Goal: Task Accomplishment & Management: Manage account settings

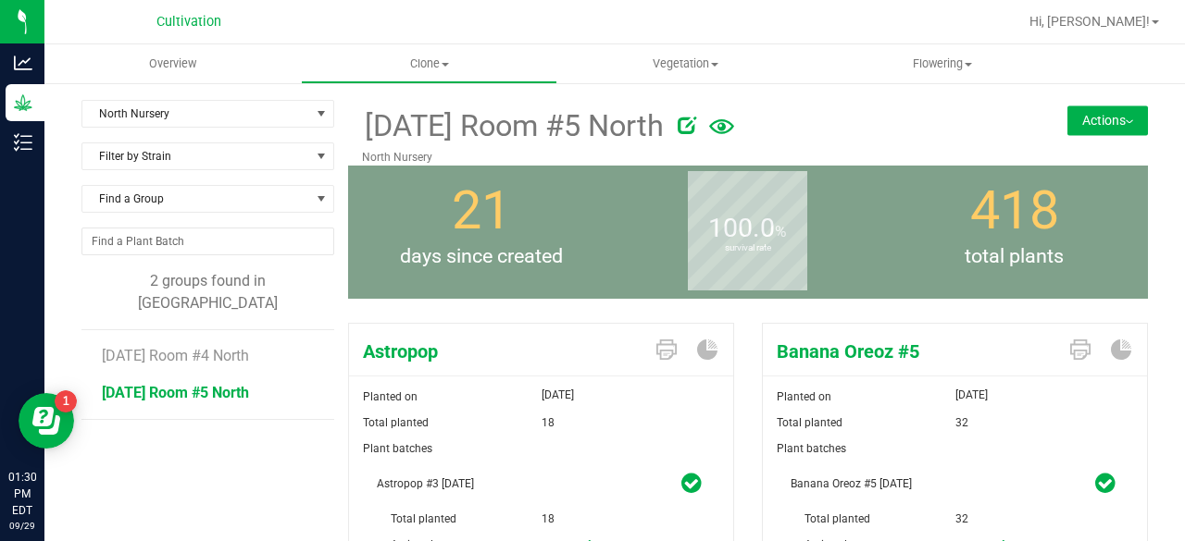
scroll to position [99, 0]
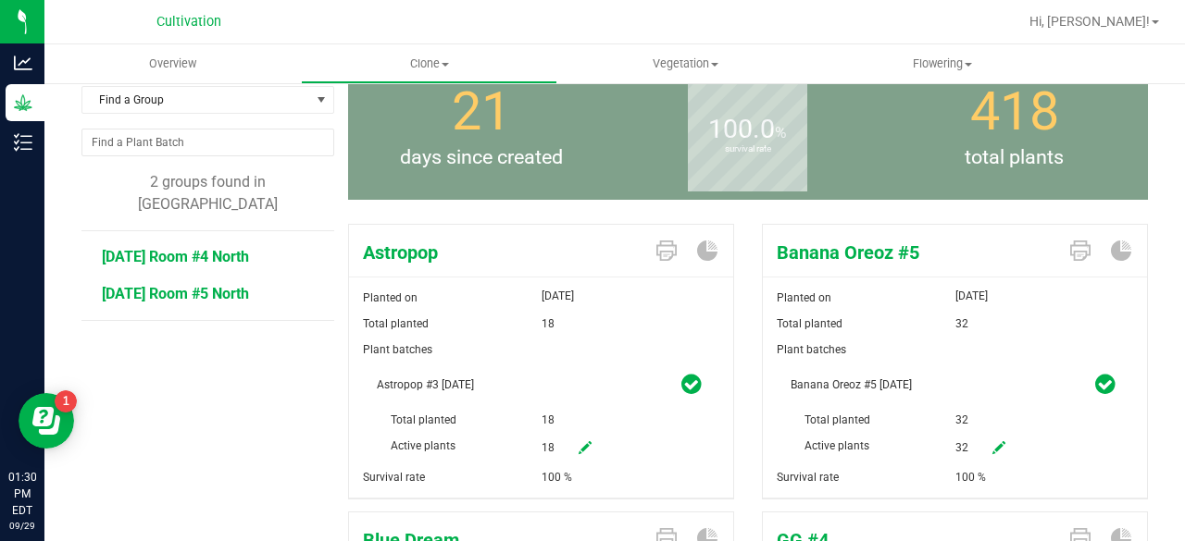
click at [207, 248] on span "[DATE] Room #4 North" at bounding box center [175, 257] width 147 height 18
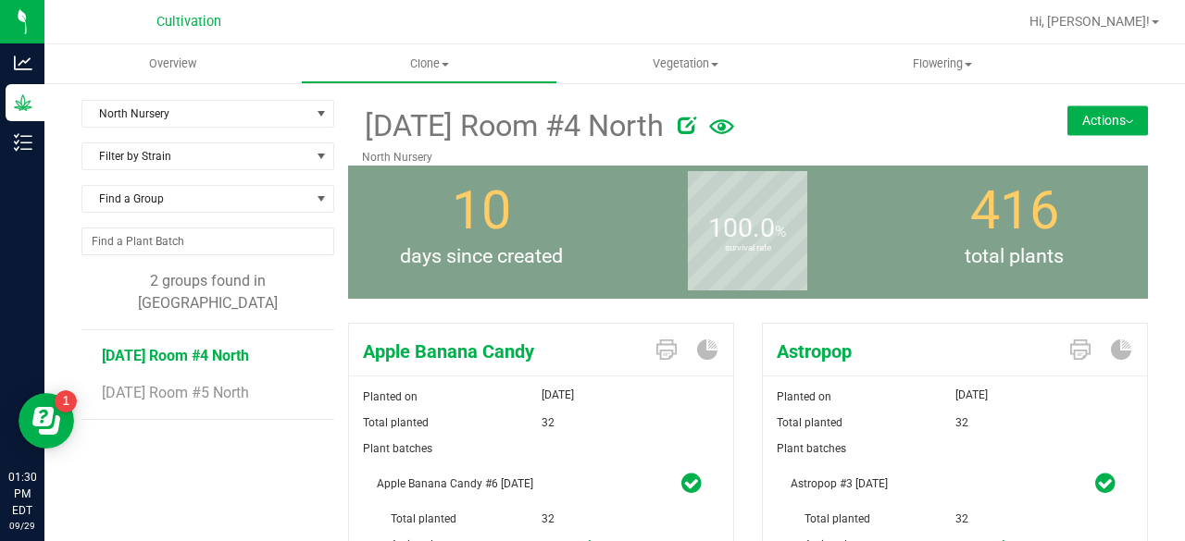
click at [1103, 118] on button "Actions" at bounding box center [1107, 121] width 81 height 30
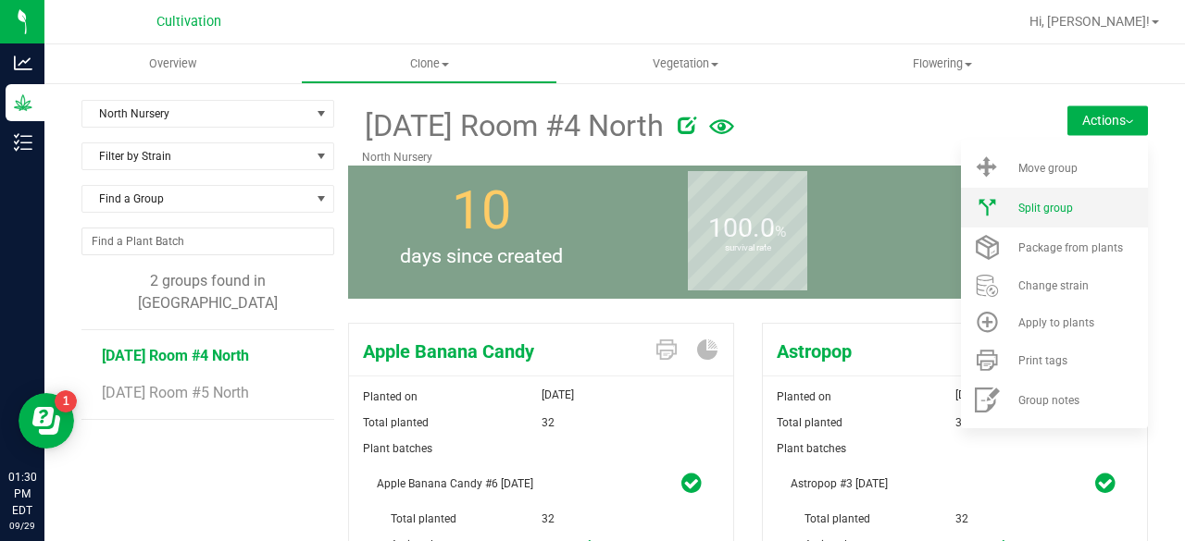
click at [1051, 219] on li "Split group" at bounding box center [1054, 208] width 187 height 40
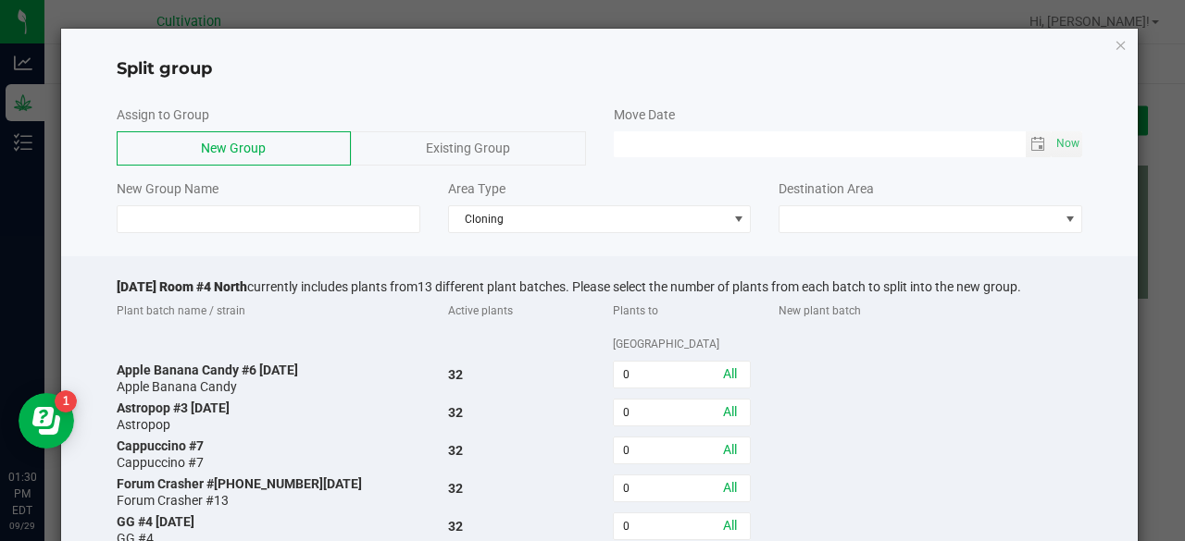
click at [487, 151] on span "Existing Group" at bounding box center [468, 148] width 84 height 15
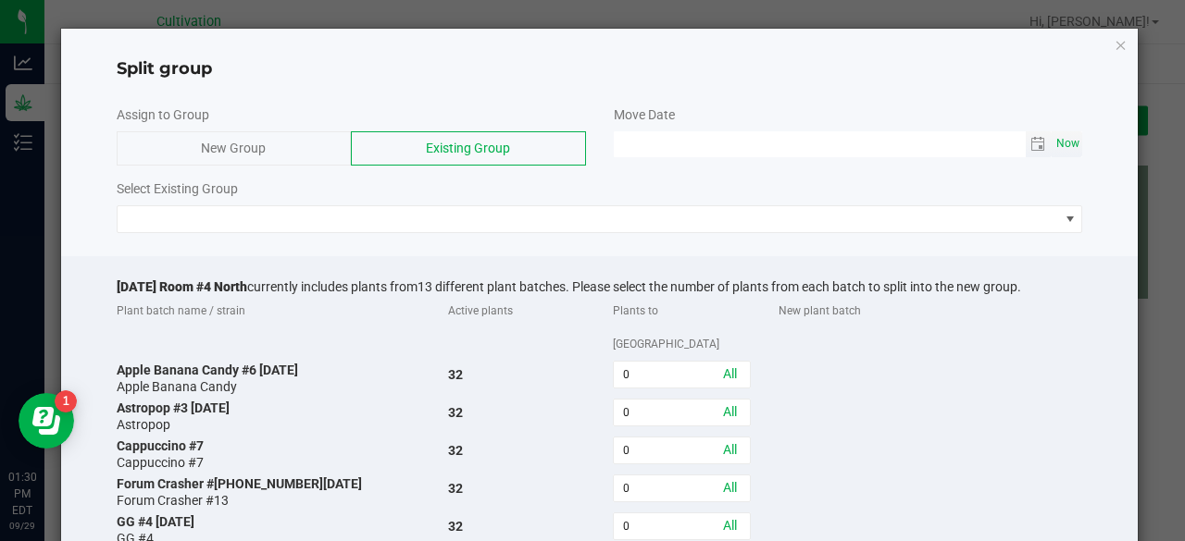
click at [1052, 153] on span "Now" at bounding box center [1067, 144] width 31 height 27
type input "[DATE] 01:30 PM"
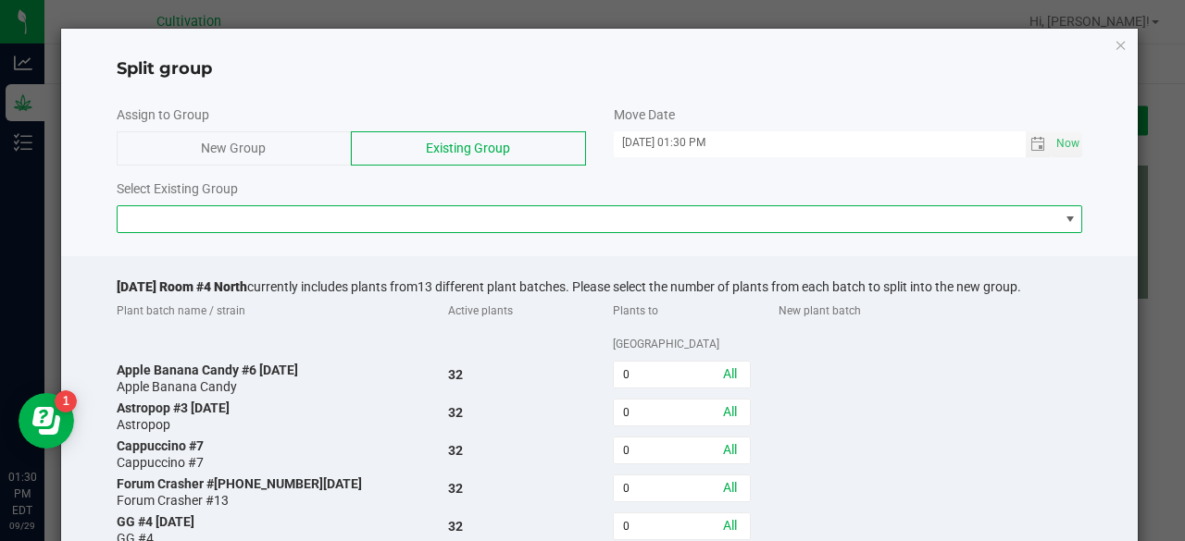
click at [563, 207] on span at bounding box center [588, 219] width 941 height 26
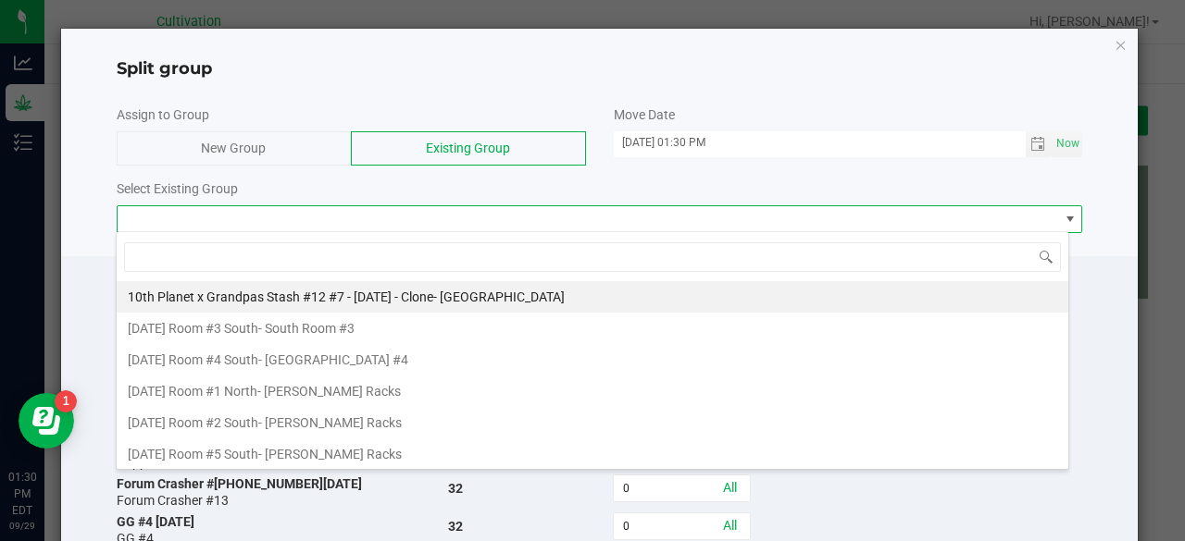
scroll to position [27, 953]
click at [563, 207] on span at bounding box center [588, 219] width 941 height 26
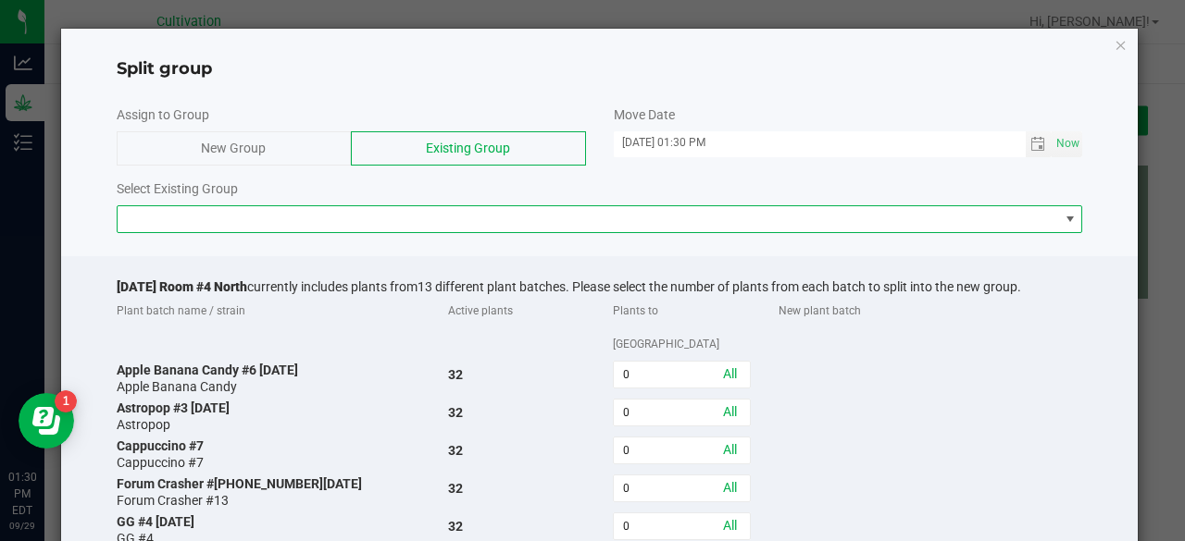
click at [563, 207] on span at bounding box center [588, 219] width 941 height 26
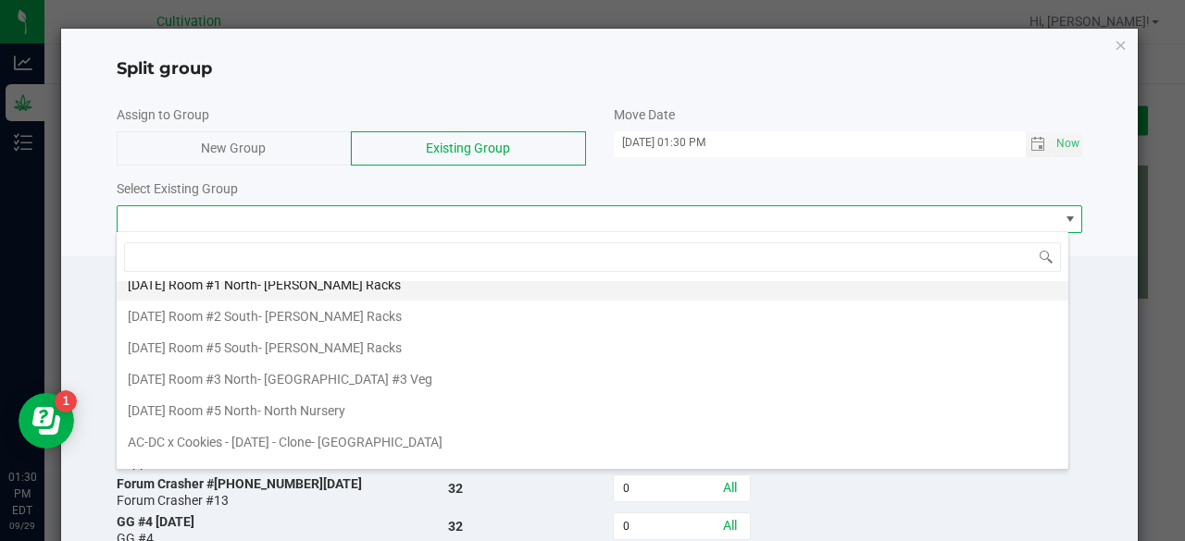
scroll to position [107, 0]
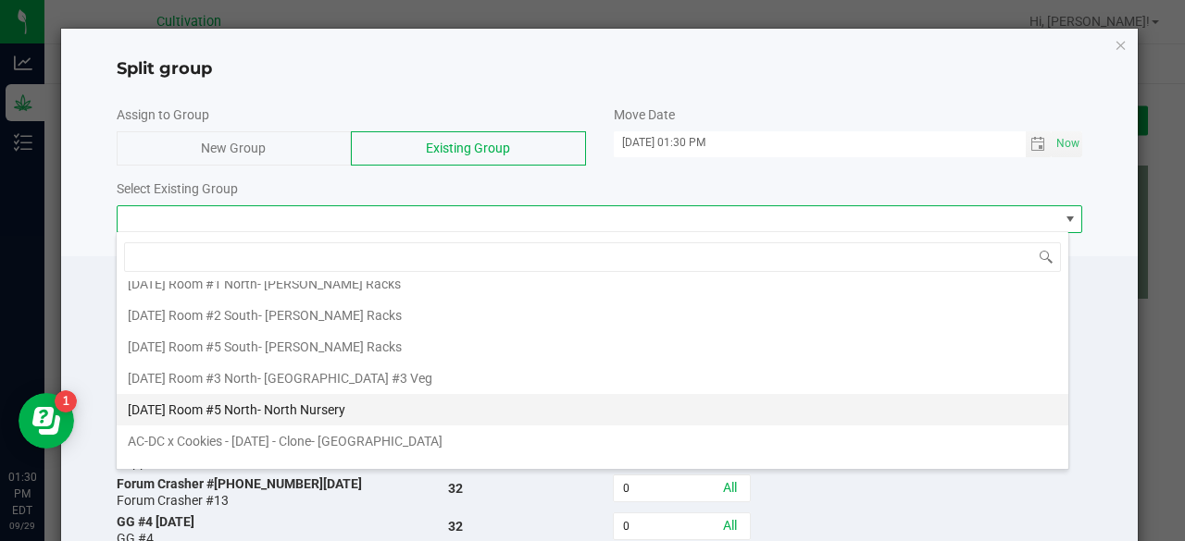
click at [345, 412] on div "[DATE] Room #5 North - [GEOGRAPHIC_DATA]" at bounding box center [237, 410] width 218 height 28
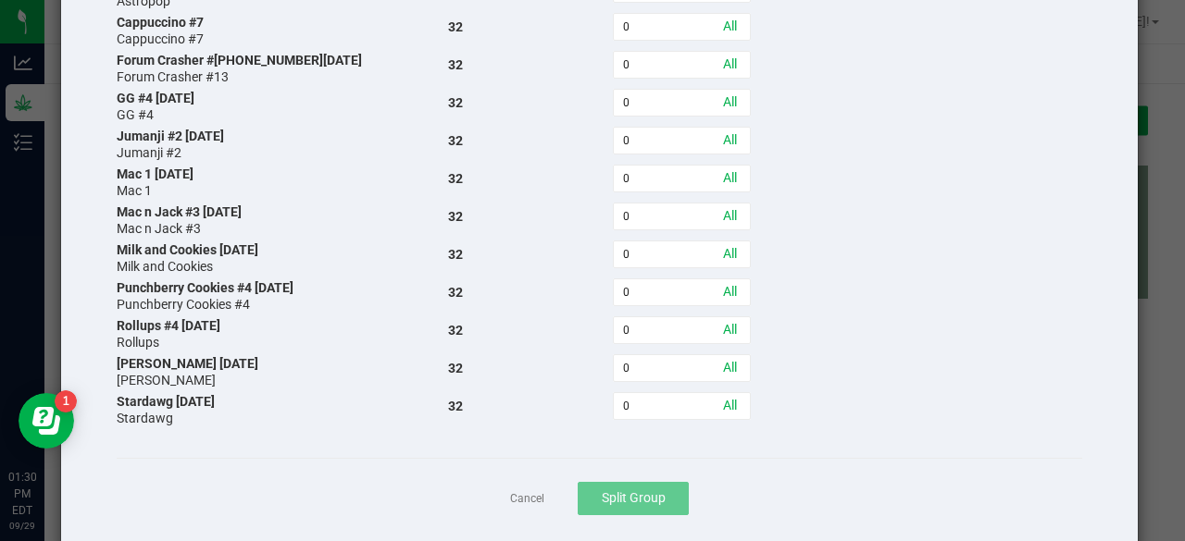
scroll to position [423, 0]
click at [679, 390] on div "0 All" at bounding box center [682, 406] width 166 height 33
drag, startPoint x: 679, startPoint y: 354, endPoint x: 653, endPoint y: 376, distance: 33.5
click at [653, 390] on div "0 All" at bounding box center [682, 406] width 166 height 33
click at [653, 394] on input "0" at bounding box center [682, 407] width 136 height 26
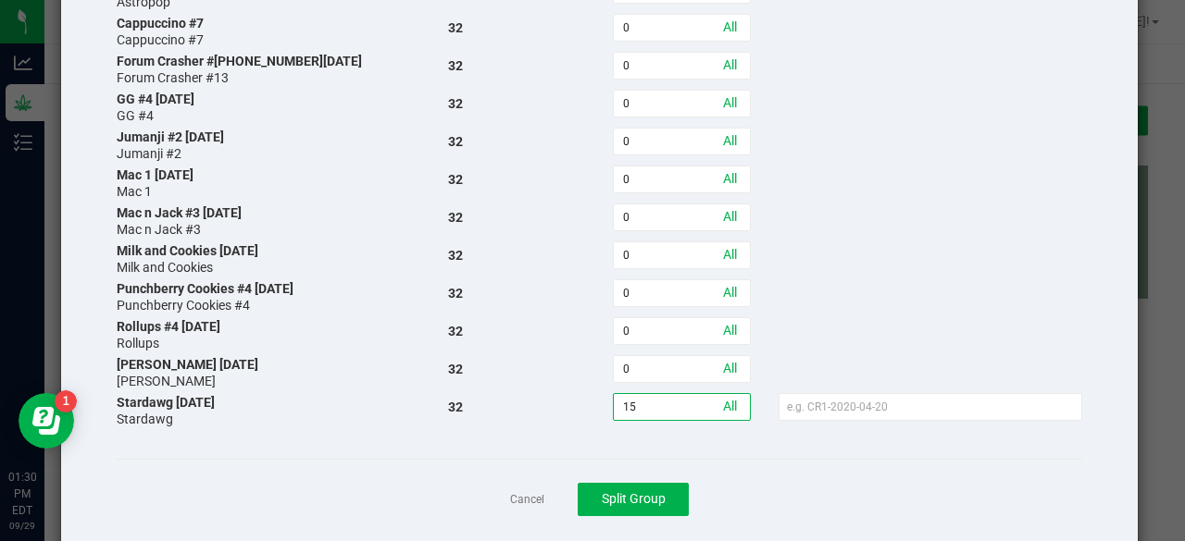
type input "15"
click at [806, 459] on div "Cancel Split Group" at bounding box center [600, 499] width 966 height 81
click at [661, 483] on button "Split Group" at bounding box center [633, 499] width 111 height 33
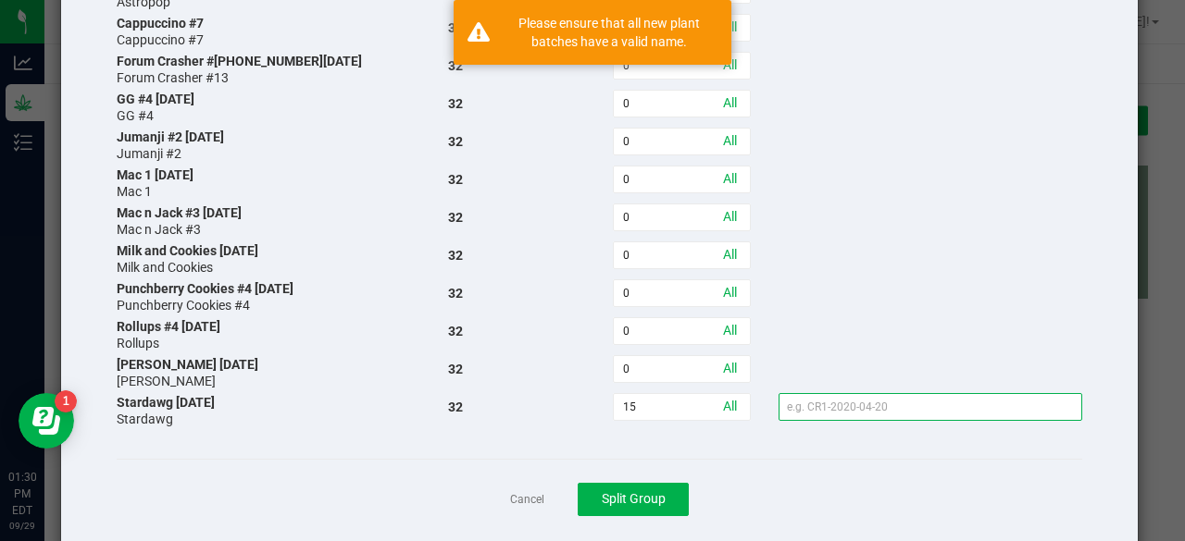
click at [876, 393] on input "text" at bounding box center [930, 407] width 304 height 28
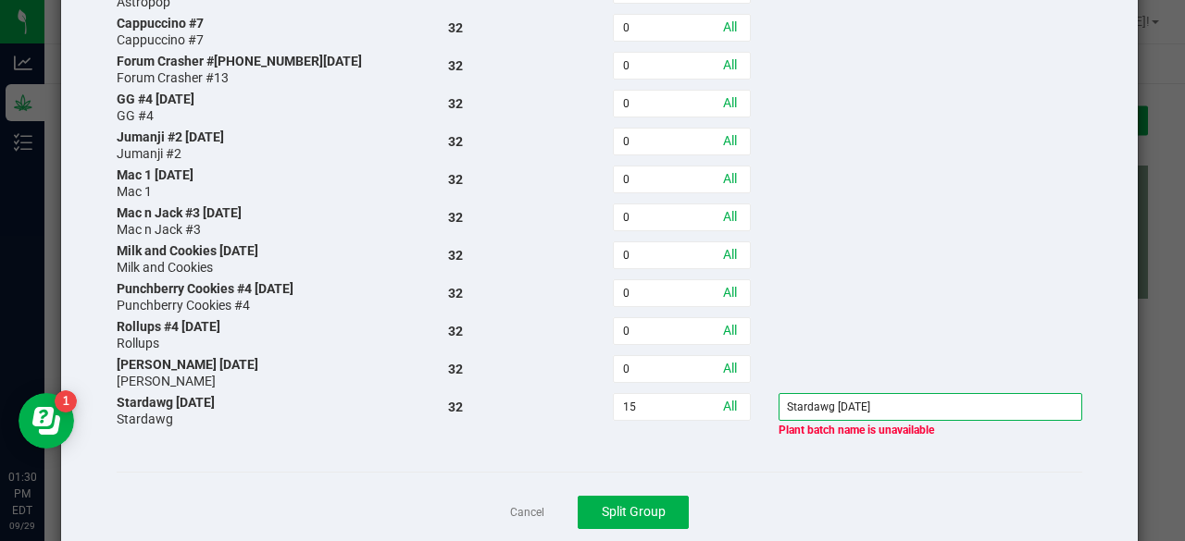
click at [824, 393] on input "Stardawg [DATE]" at bounding box center [930, 407] width 304 height 28
type input "Stardawg- [DATE]"
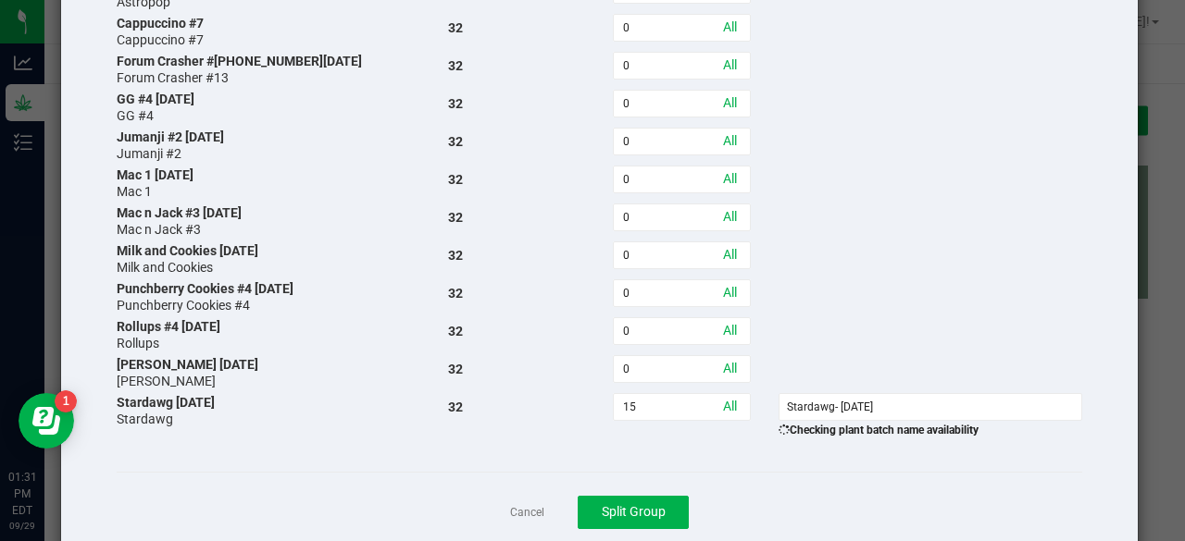
click at [905, 356] on div "Plant batch name / strain Active plants Plants to split New plant batch Apple B…" at bounding box center [600, 155] width 966 height 568
click at [866, 472] on div "Cancel Split Group" at bounding box center [600, 512] width 966 height 81
click at [653, 504] on span "Split Group" at bounding box center [634, 511] width 64 height 15
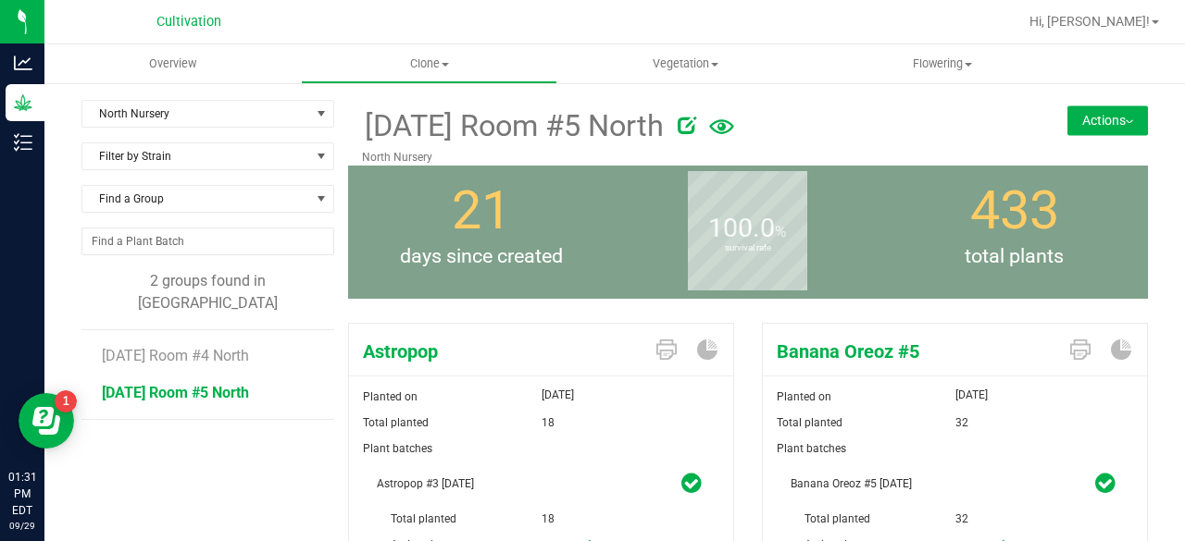
click at [246, 384] on span "[DATE] Room #5 North" at bounding box center [175, 393] width 147 height 18
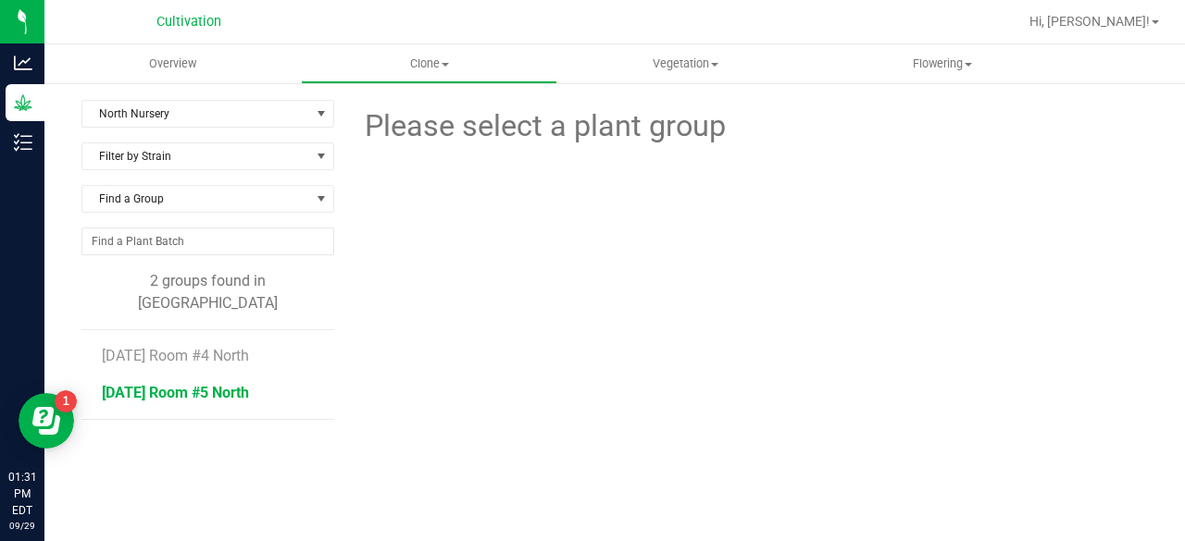
click at [218, 384] on span "[DATE] Room #5 North" at bounding box center [175, 393] width 147 height 18
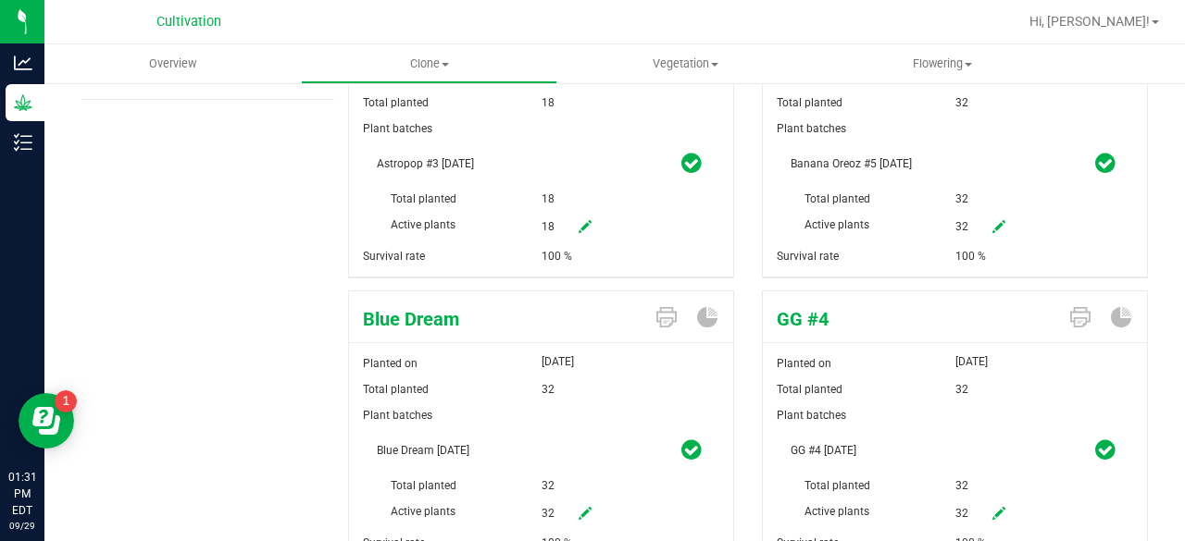
scroll to position [401, 0]
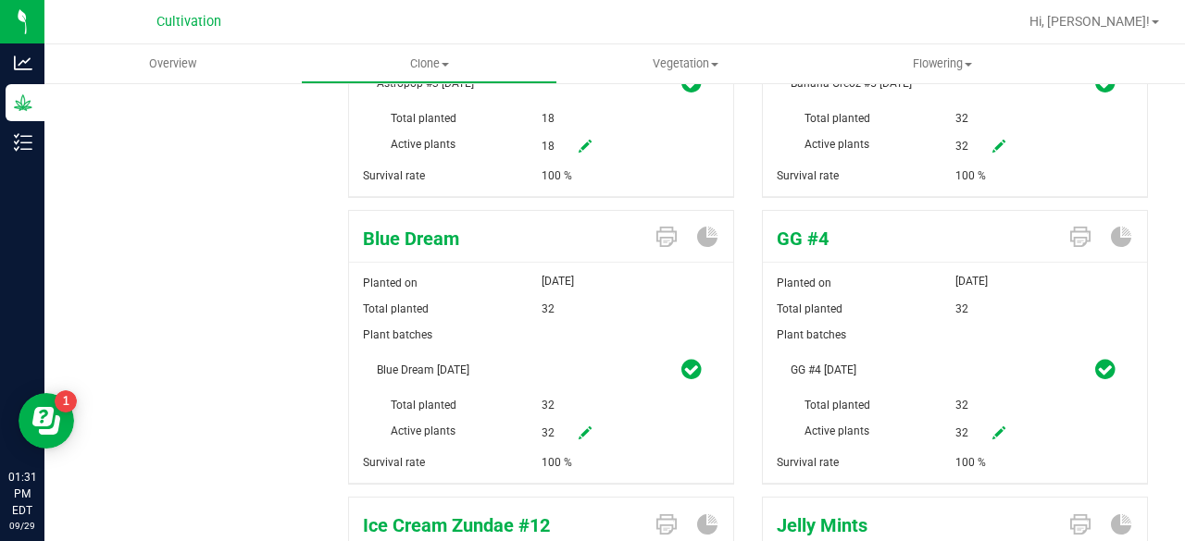
click at [583, 453] on div "100 %" at bounding box center [637, 463] width 193 height 26
click at [583, 437] on link at bounding box center [584, 433] width 37 height 31
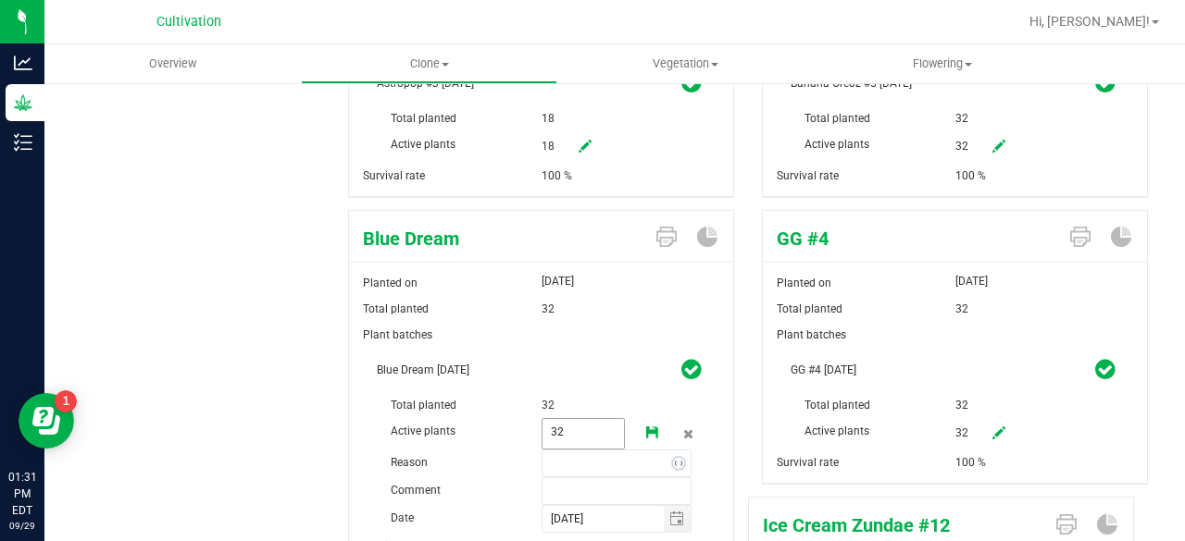
click at [570, 432] on span "32 32" at bounding box center [583, 433] width 84 height 31
type input "30"
type input "clones not rooted"
click at [636, 432] on link at bounding box center [652, 433] width 37 height 31
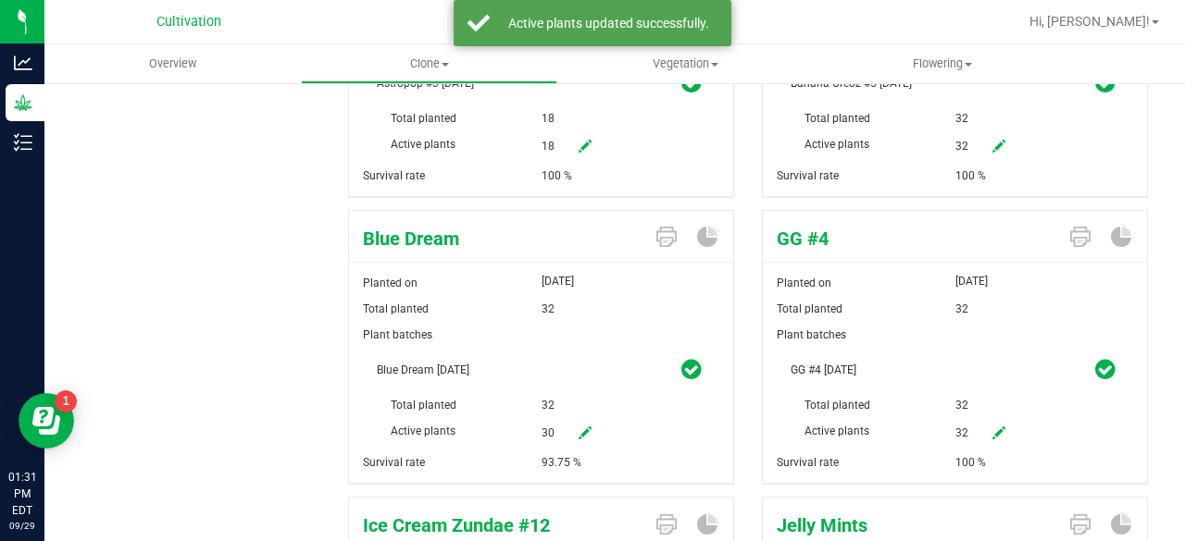
click at [598, 349] on div "Plant batches Blue Dream [DATE] Total planted 32 Active plants 30" at bounding box center [541, 386] width 384 height 128
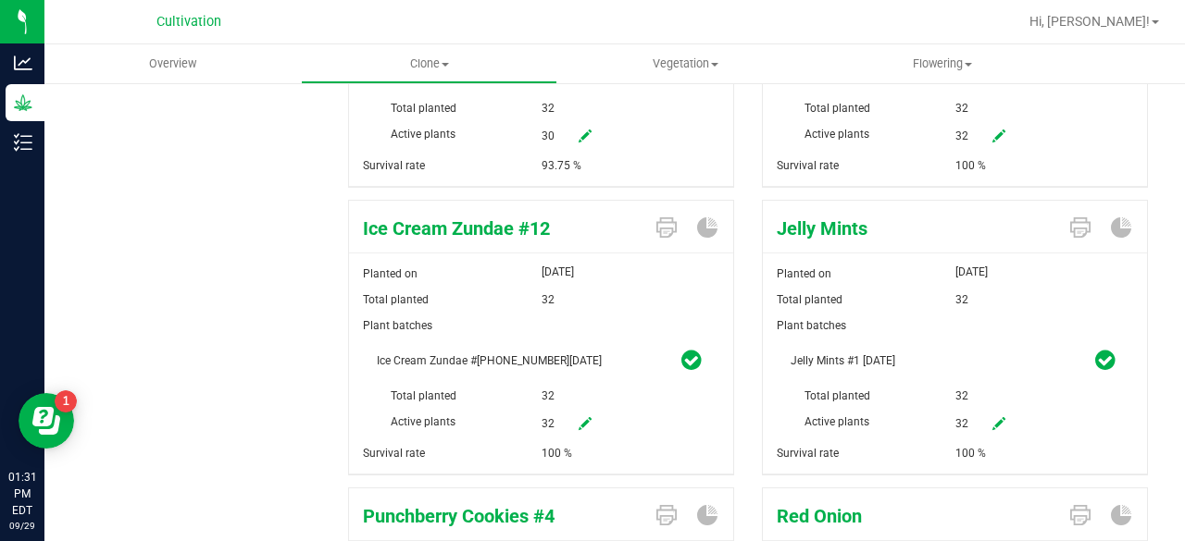
scroll to position [699, 0]
click at [980, 412] on link at bounding box center [998, 423] width 37 height 31
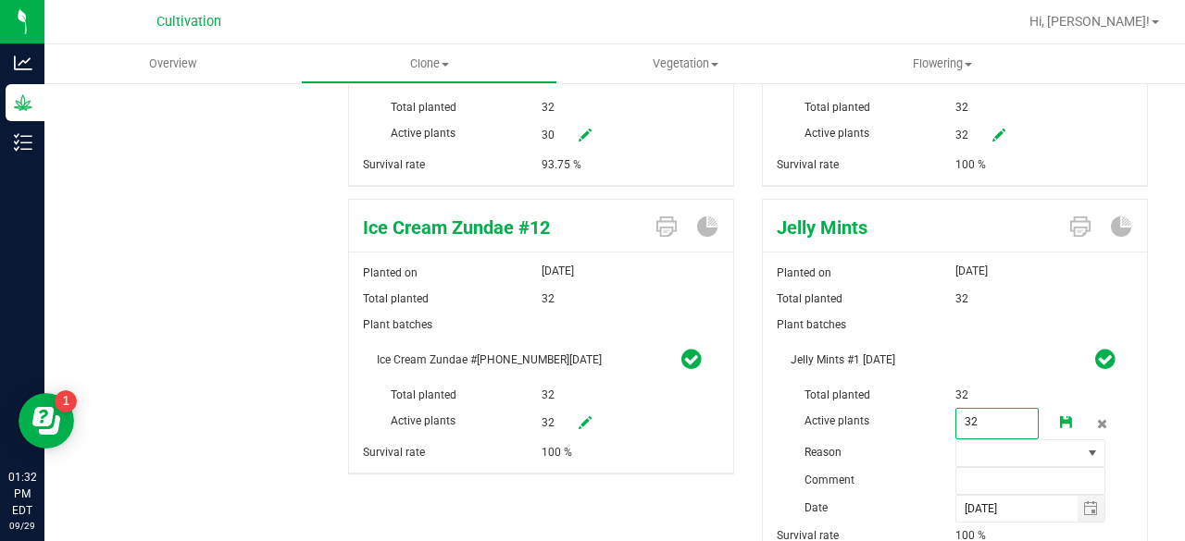
click at [976, 414] on span "32 32" at bounding box center [997, 423] width 84 height 31
click at [976, 414] on input "32" at bounding box center [997, 422] width 82 height 26
type input "29"
type input "C"
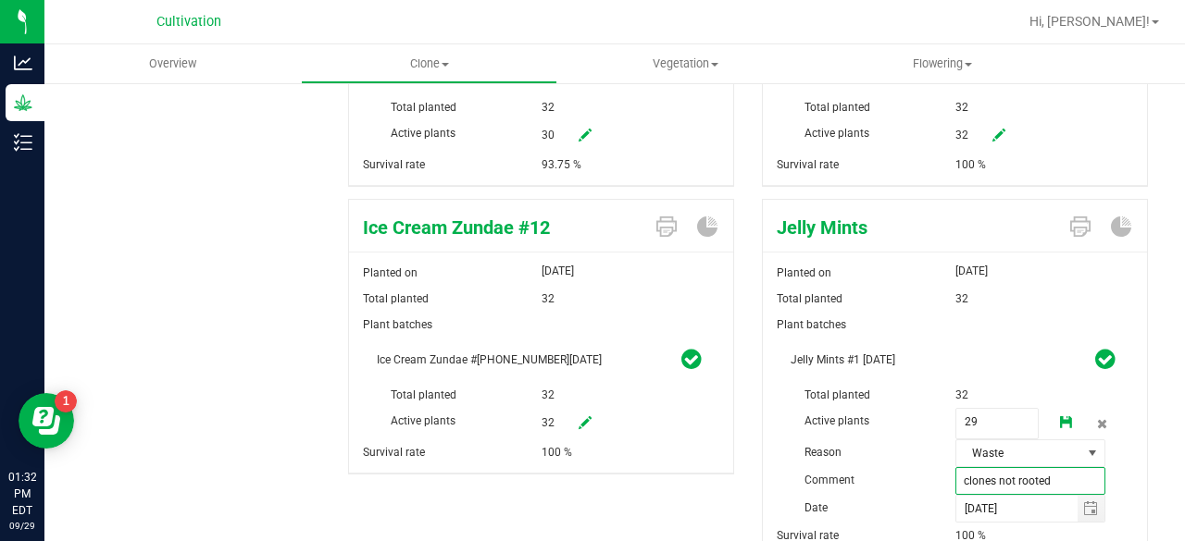
type input "clones not rooted"
click at [1060, 417] on icon at bounding box center [1066, 423] width 13 height 13
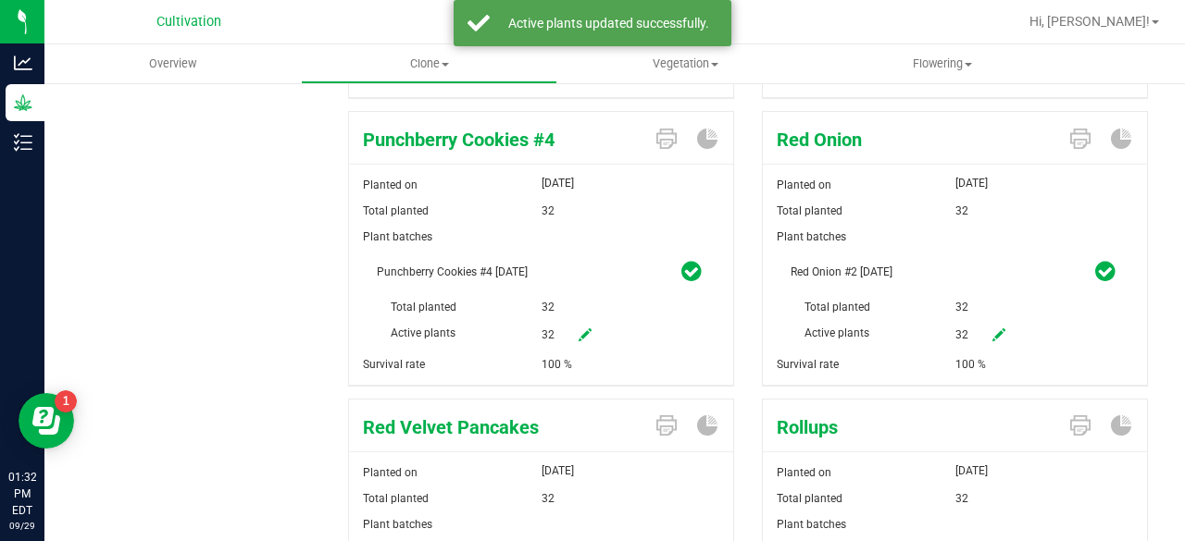
scroll to position [1078, 0]
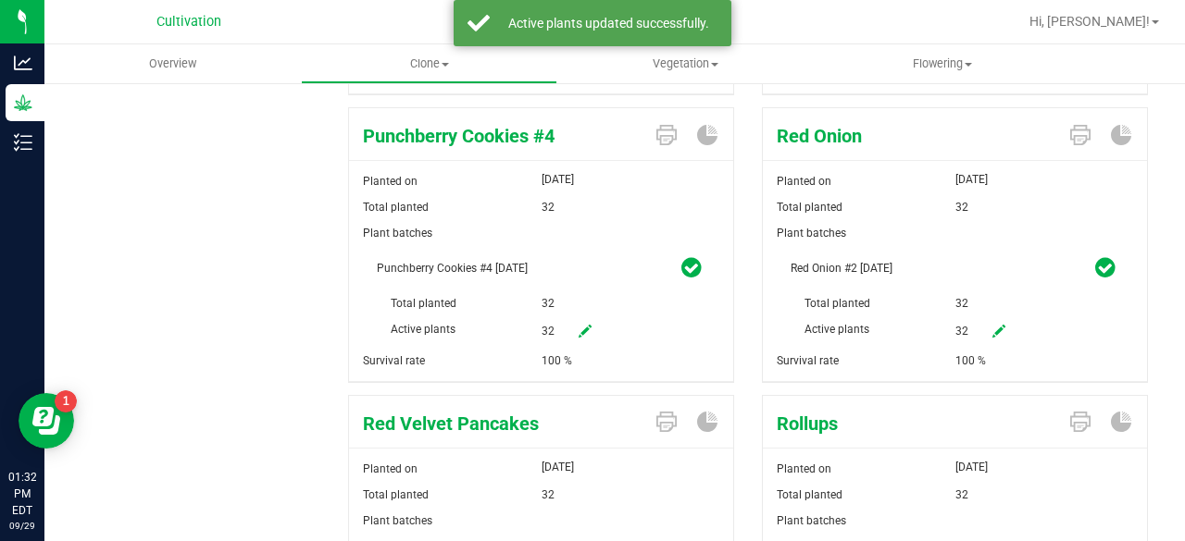
click at [595, 330] on link at bounding box center [584, 332] width 37 height 31
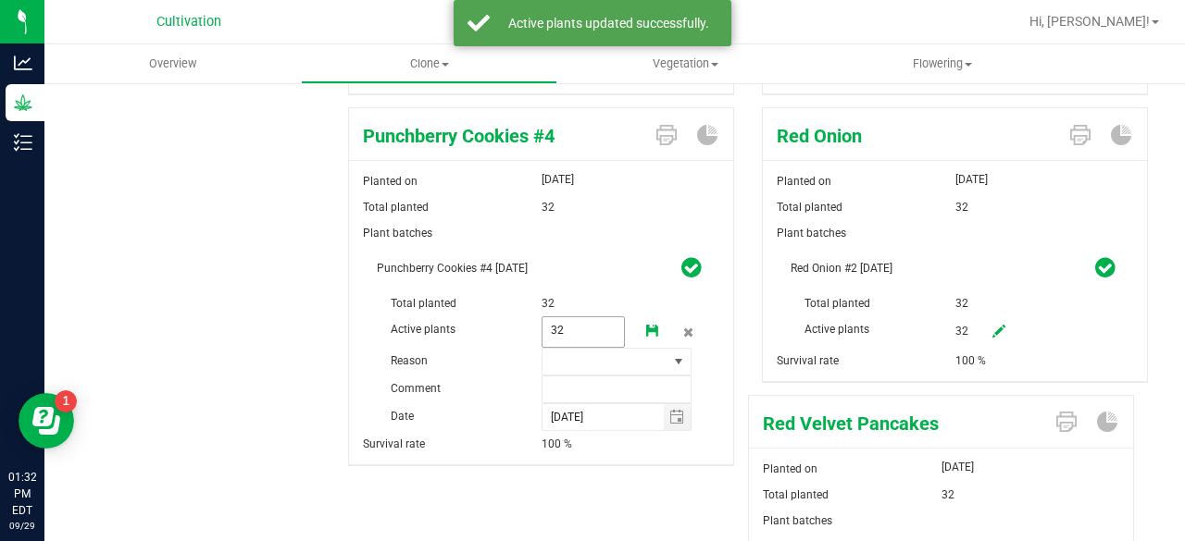
click at [578, 323] on span "32 32" at bounding box center [583, 332] width 84 height 31
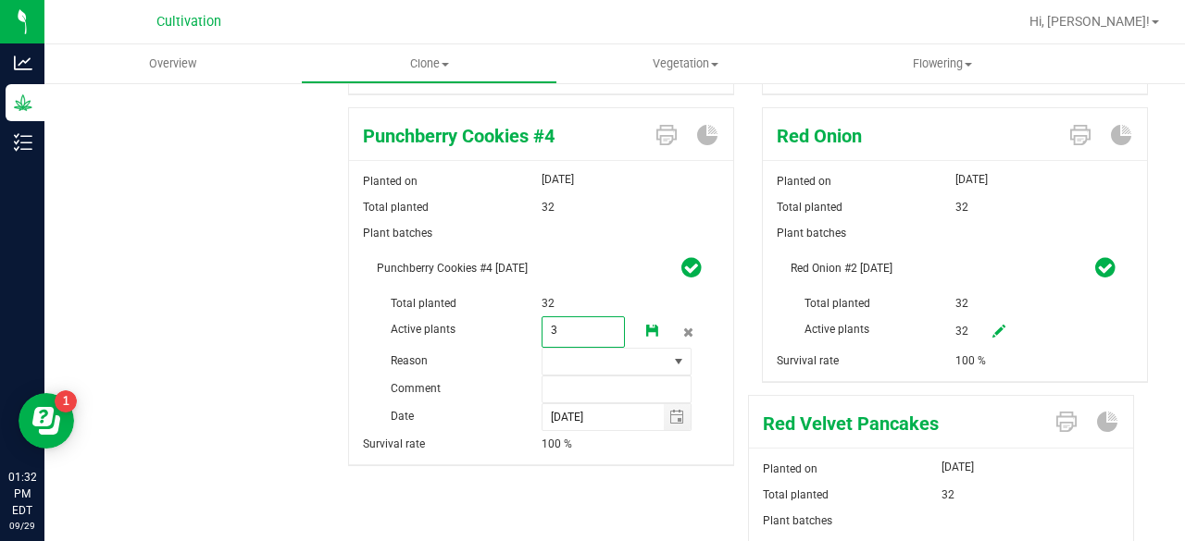
type input "31"
type input "clone not rooted"
click at [646, 325] on icon at bounding box center [652, 331] width 13 height 13
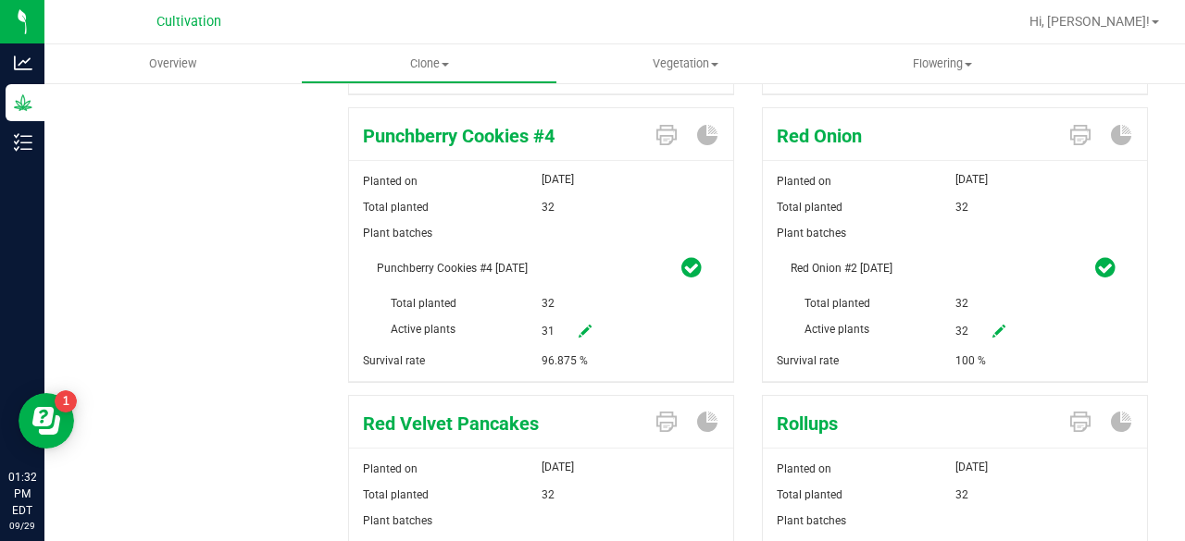
click at [983, 332] on link at bounding box center [998, 332] width 37 height 31
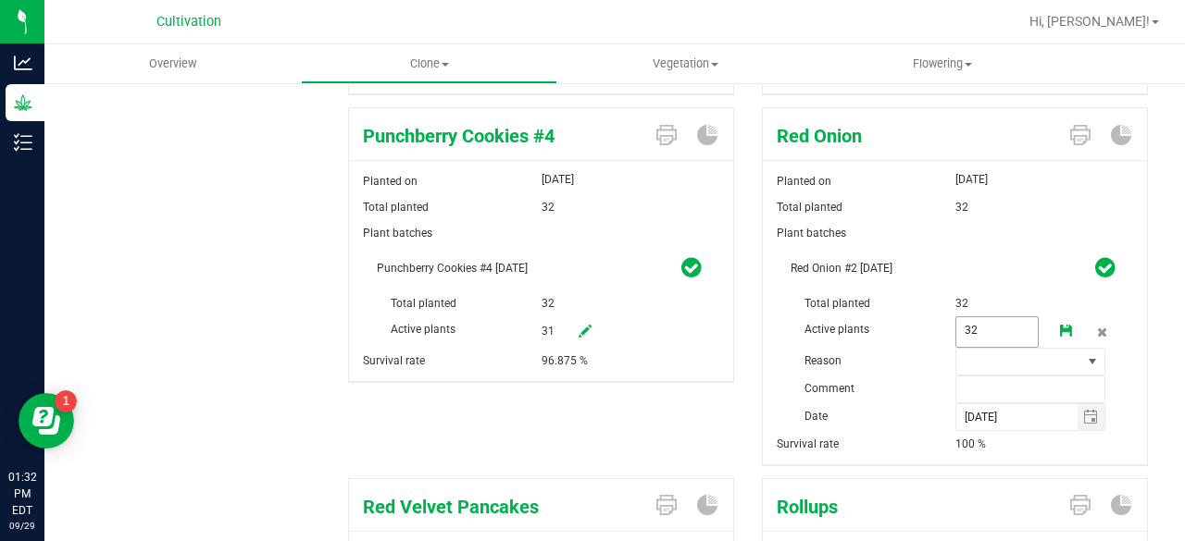
click at [966, 323] on span "32 32" at bounding box center [997, 332] width 84 height 31
type input "31"
type input "clone not rooted"
click at [1060, 325] on icon at bounding box center [1066, 331] width 13 height 13
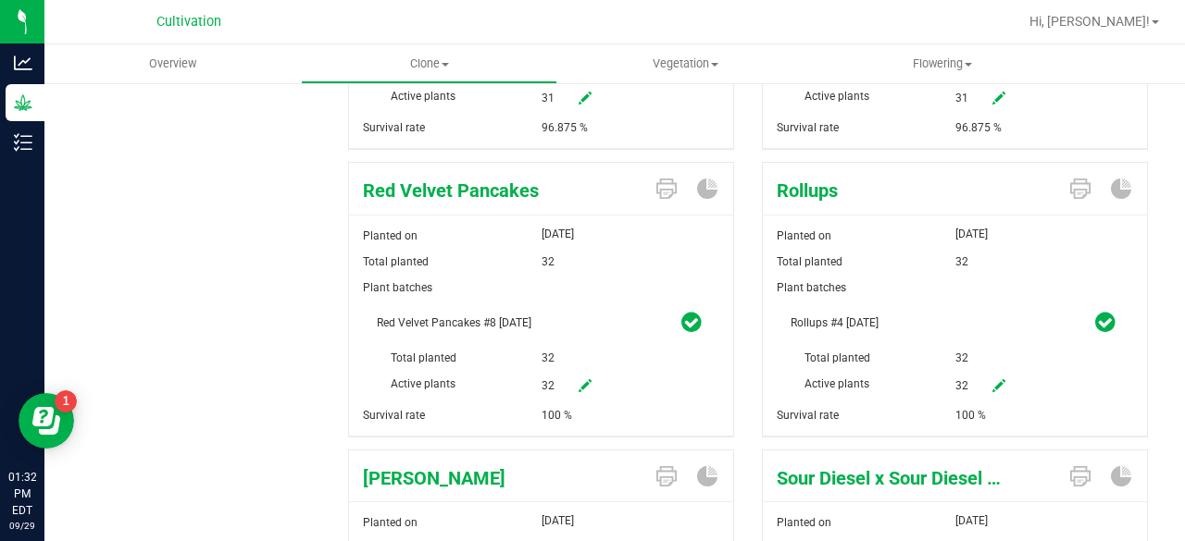
scroll to position [1312, 0]
click at [992, 379] on icon at bounding box center [998, 385] width 13 height 13
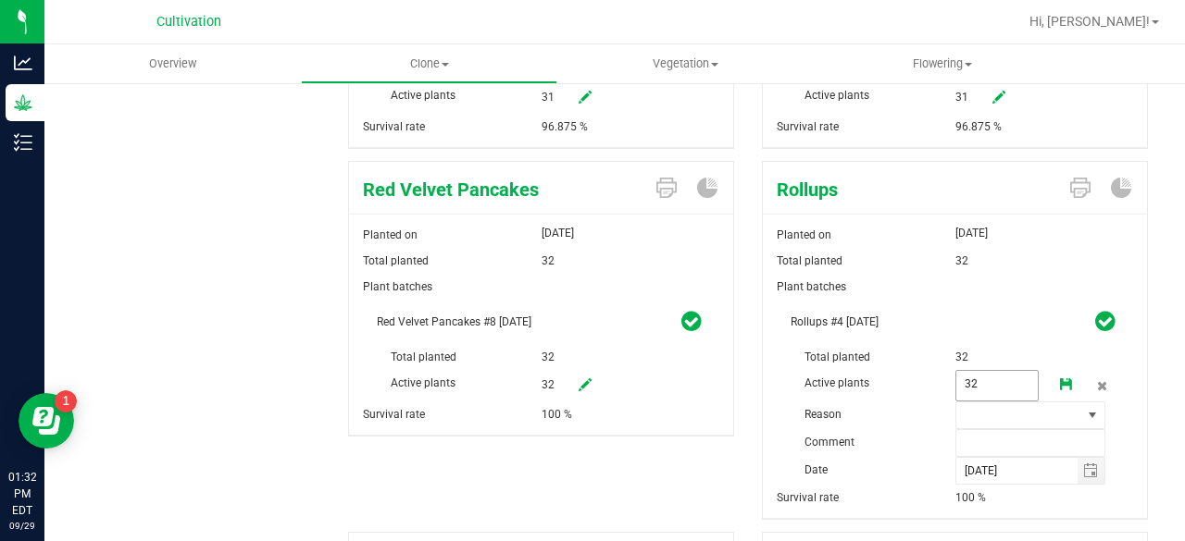
click at [964, 375] on span "32 32" at bounding box center [997, 385] width 84 height 31
click at [964, 375] on input "32" at bounding box center [997, 384] width 82 height 26
type input "18"
type input "clones not rooted"
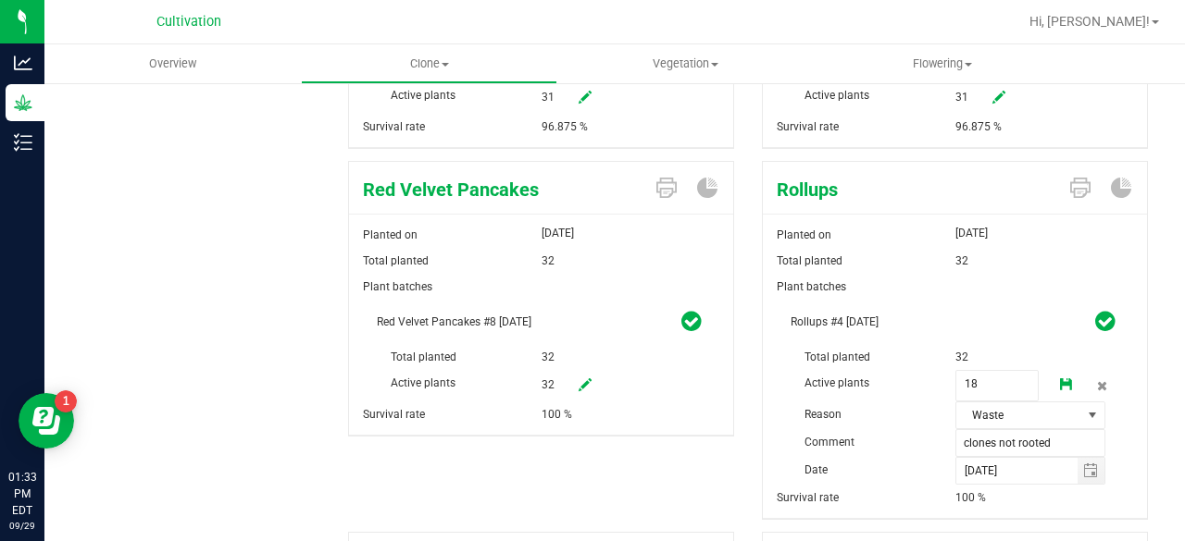
click at [1055, 384] on link at bounding box center [1066, 385] width 37 height 31
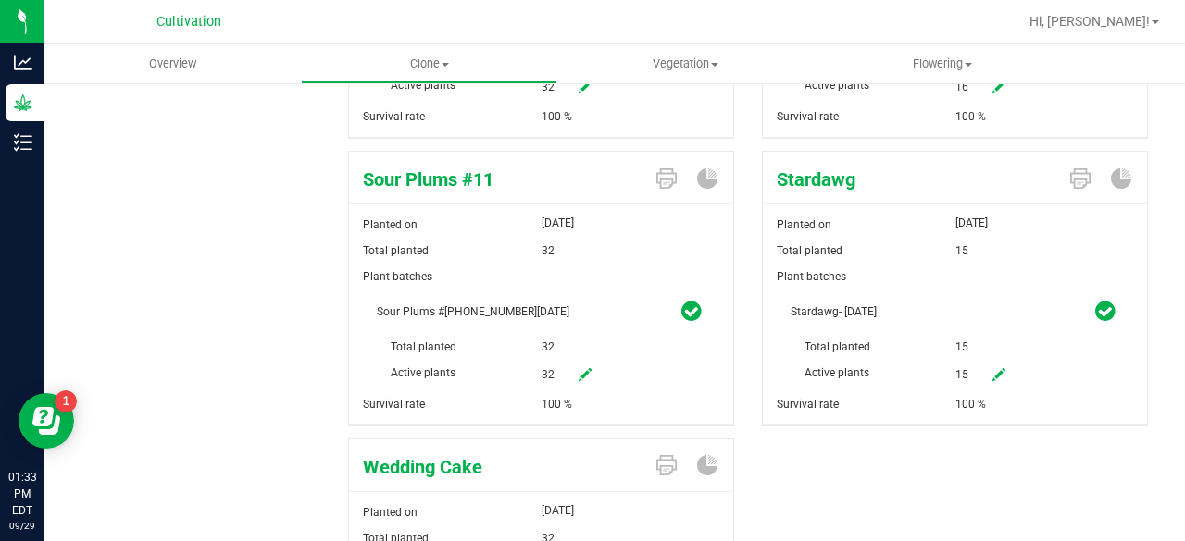
scroll to position [1898, 0]
click at [578, 367] on icon at bounding box center [584, 373] width 13 height 13
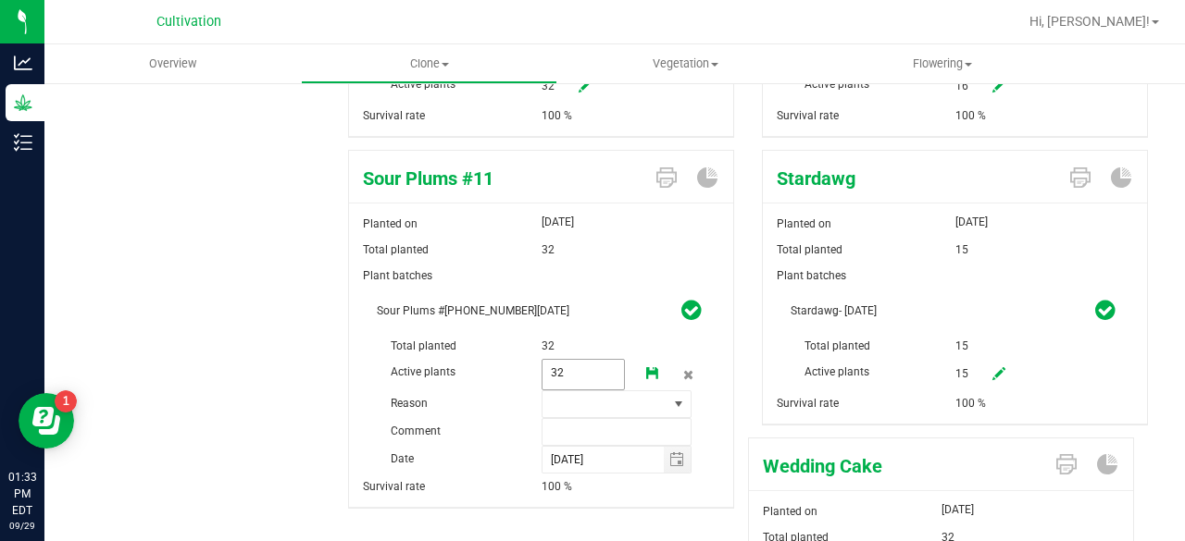
click at [570, 360] on span "32 32" at bounding box center [583, 374] width 84 height 31
click at [570, 360] on input "32" at bounding box center [583, 373] width 82 height 26
type input "28"
click at [581, 392] on span at bounding box center [605, 405] width 126 height 26
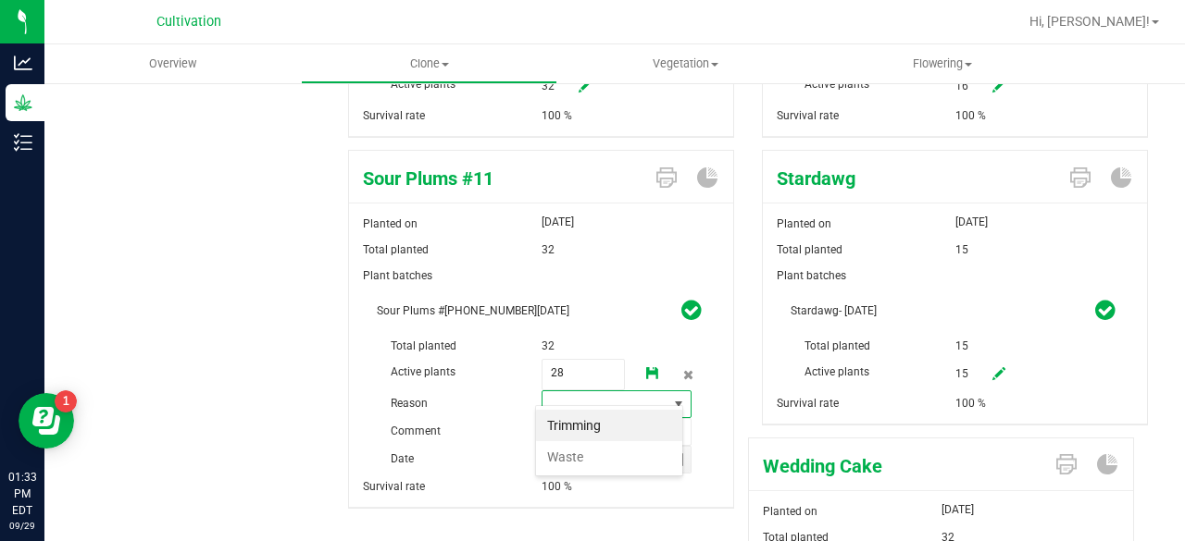
scroll to position [27, 148]
click at [602, 464] on li "Waste" at bounding box center [609, 457] width 146 height 31
click at [607, 430] on input "text" at bounding box center [616, 432] width 151 height 28
type input "clones not rooted"
click at [646, 367] on icon at bounding box center [652, 373] width 13 height 13
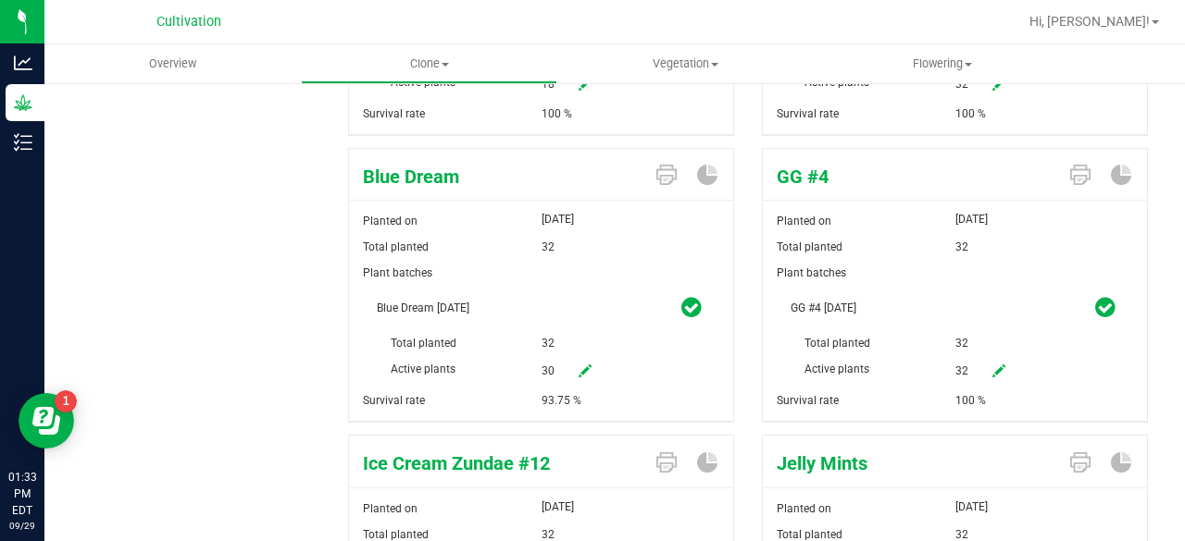
scroll to position [0, 0]
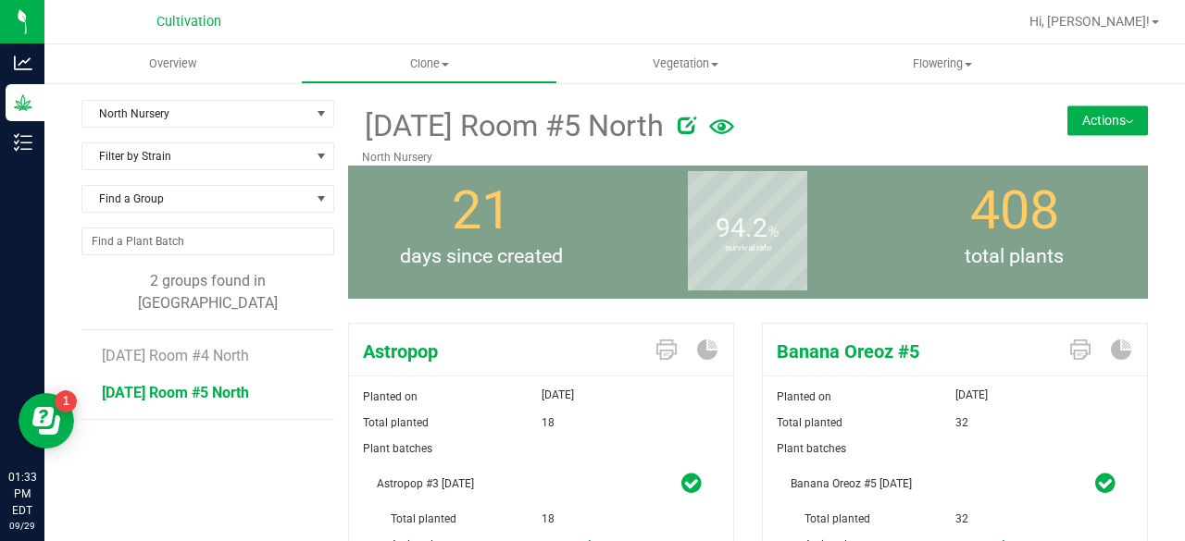
click at [748, 347] on div "Banana Oreoz #5 Planted on [DATE] Total planted 32 Plant batches Banana Oreoz #…" at bounding box center [948, 460] width 400 height 288
click at [1088, 123] on button "Actions" at bounding box center [1107, 121] width 81 height 30
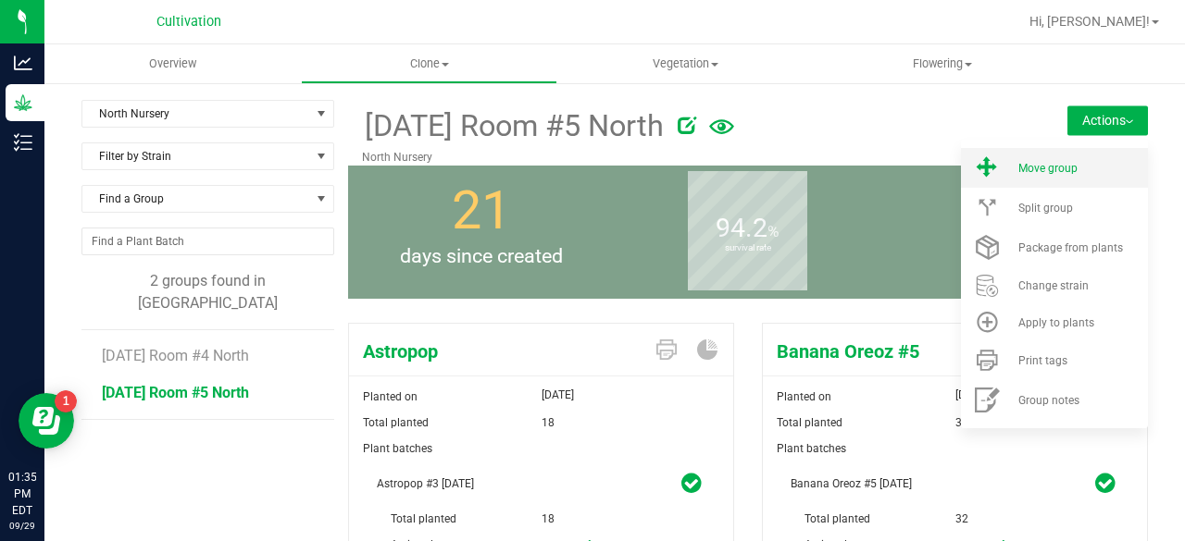
click at [1060, 162] on span "Move group" at bounding box center [1047, 168] width 59 height 13
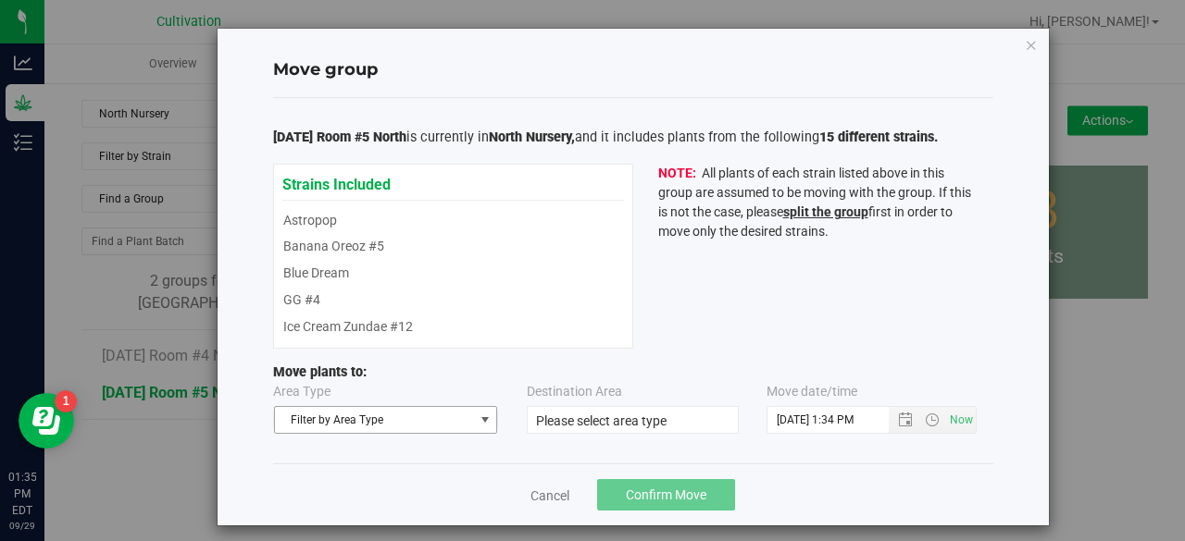
click at [370, 425] on span "Filter by Area Type" at bounding box center [374, 420] width 199 height 26
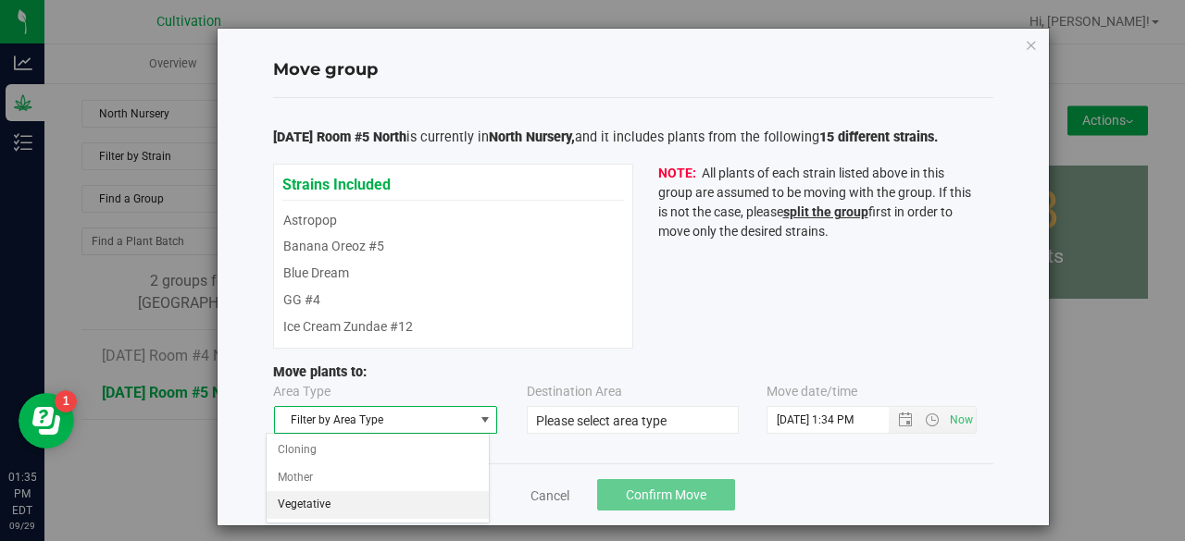
click at [315, 512] on li "Vegetative" at bounding box center [378, 505] width 222 height 28
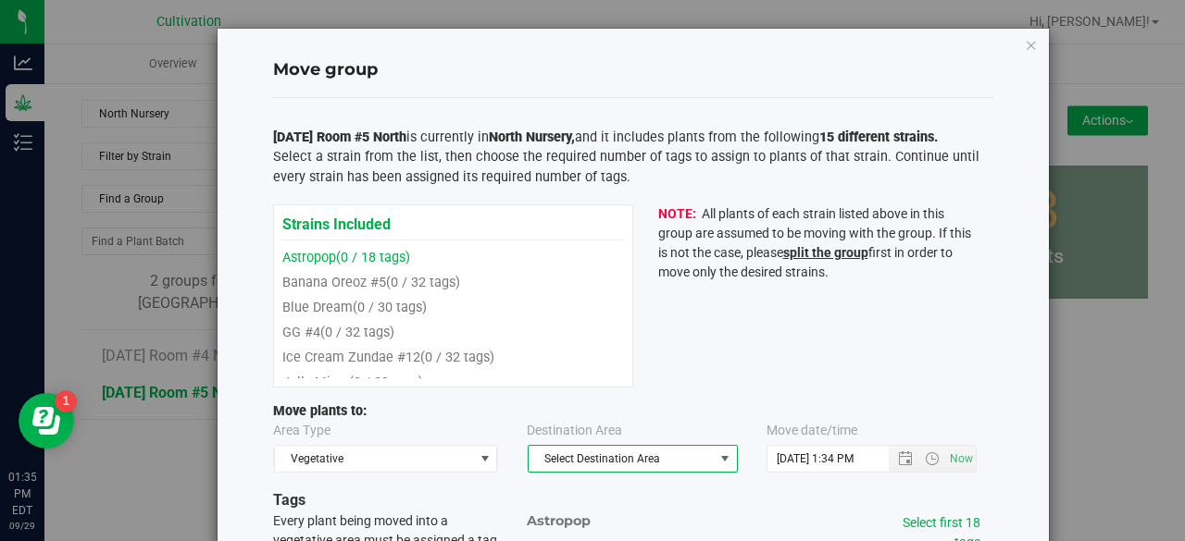
click at [637, 466] on span "Select Destination Area" at bounding box center [621, 459] width 185 height 26
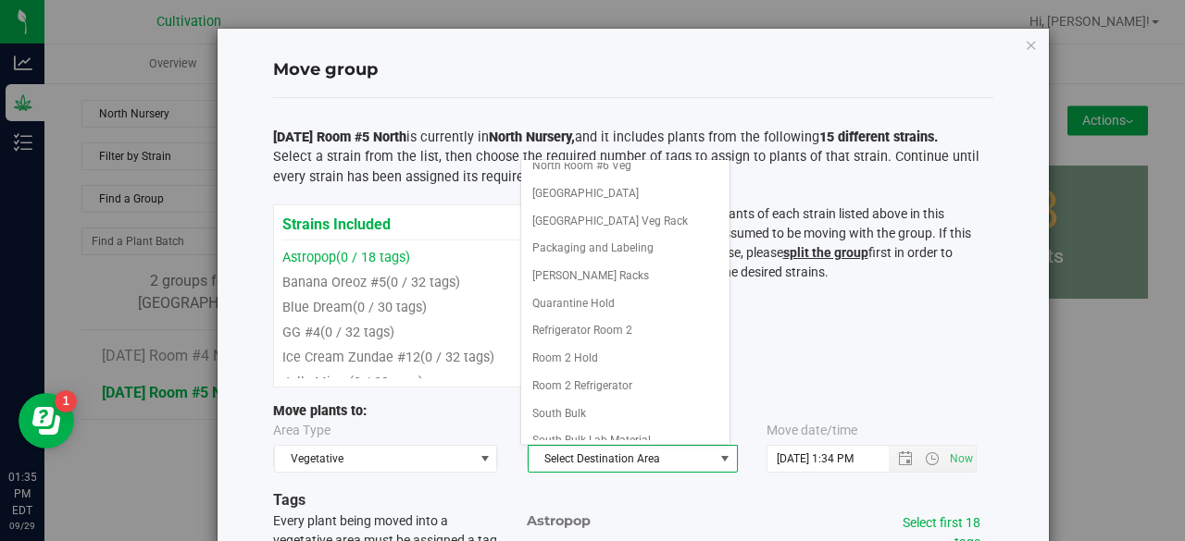
scroll to position [207, 0]
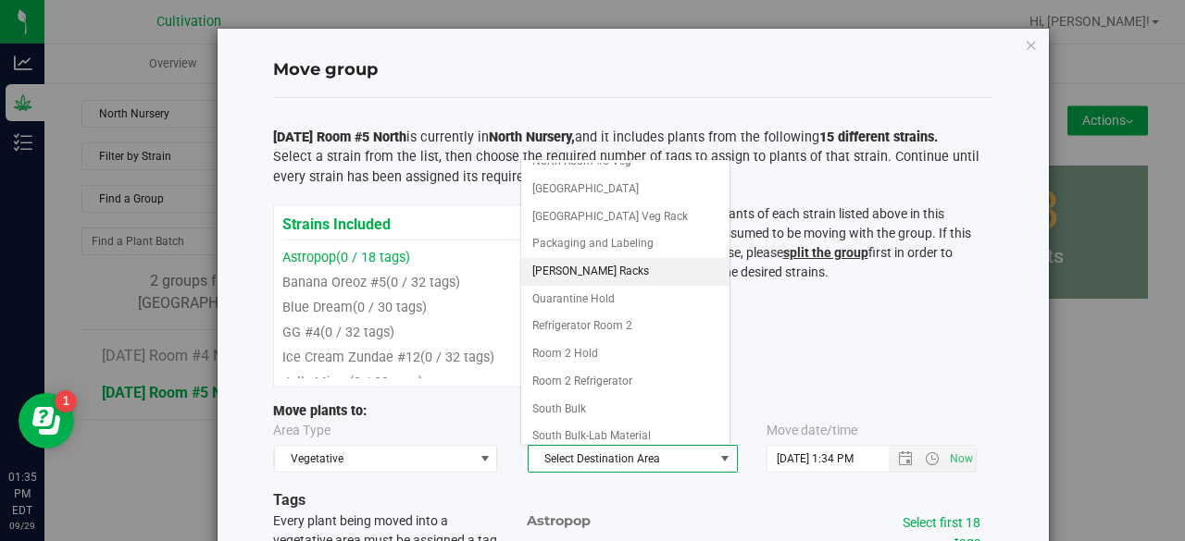
click at [583, 258] on li "[PERSON_NAME] Racks" at bounding box center [625, 272] width 208 height 28
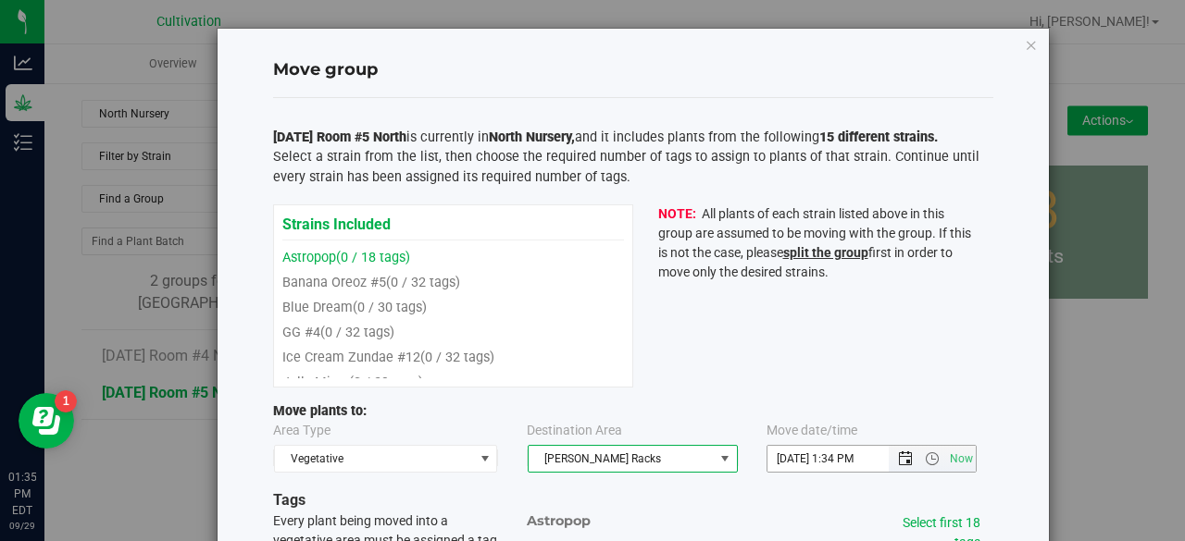
click at [898, 452] on span "Open the date view" at bounding box center [905, 459] width 15 height 15
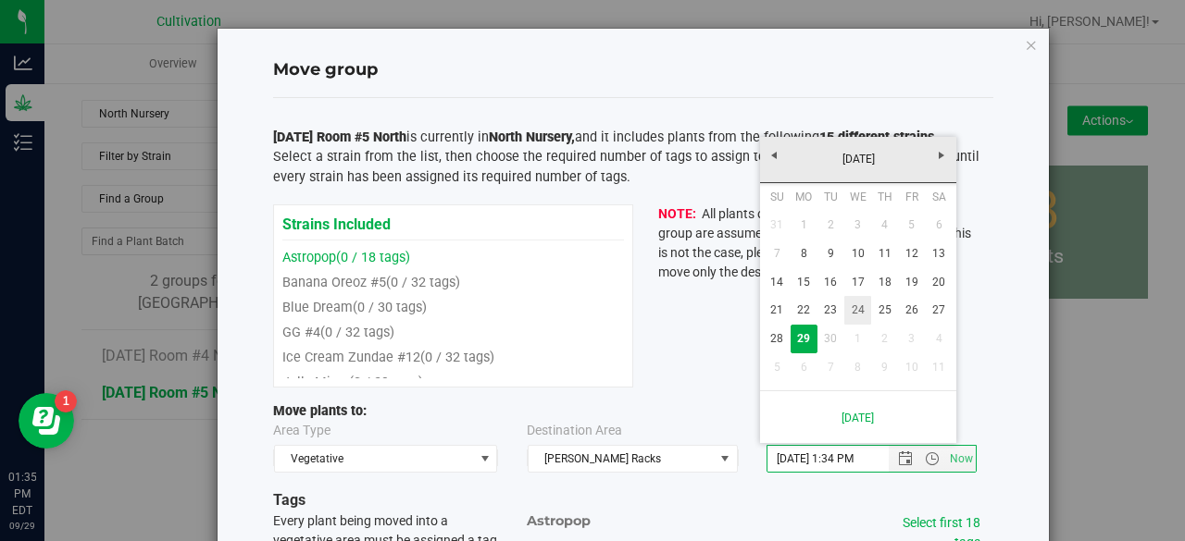
click at [850, 305] on link "24" at bounding box center [857, 310] width 27 height 29
type input "[DATE] 1:34 PM"
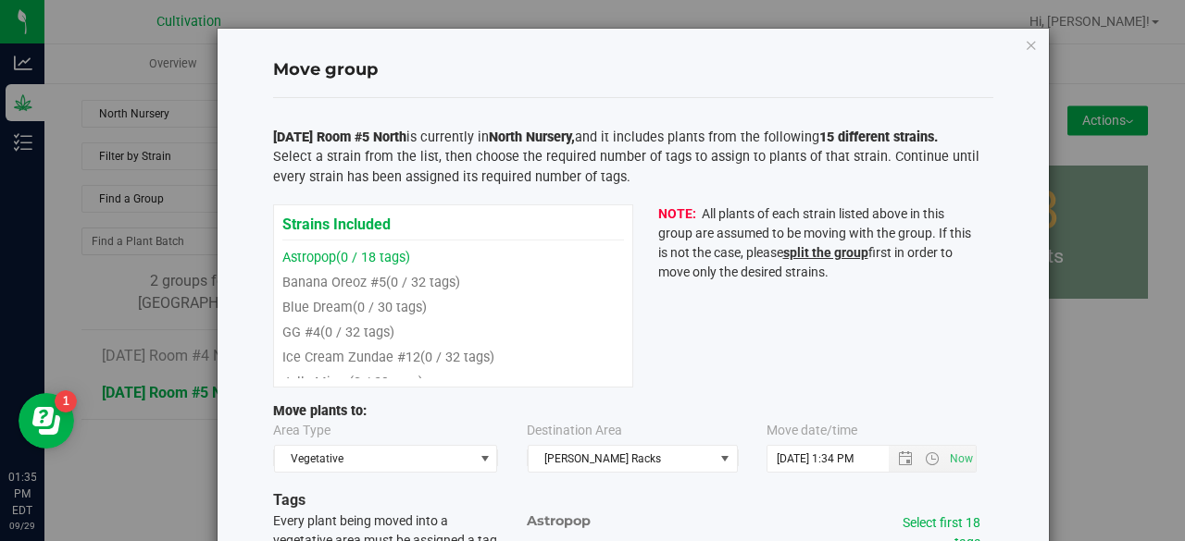
click at [761, 325] on div "Strains Included Astropop (0 / 18 tags) Banana Oreoz #5 (0 / 32 tags) Blue Dream" at bounding box center [633, 297] width 720 height 184
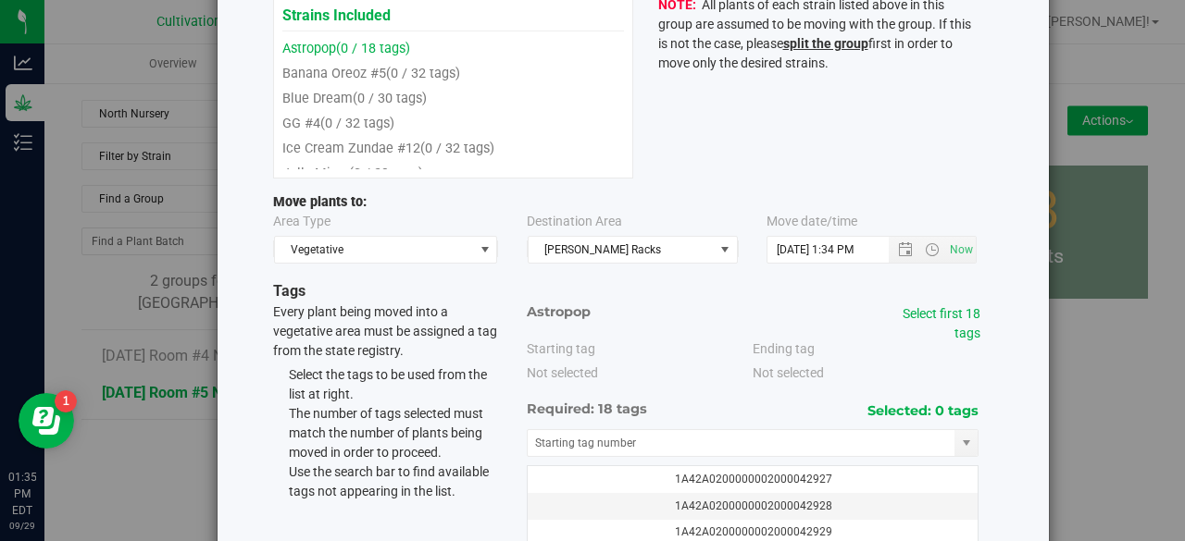
scroll to position [221, 0]
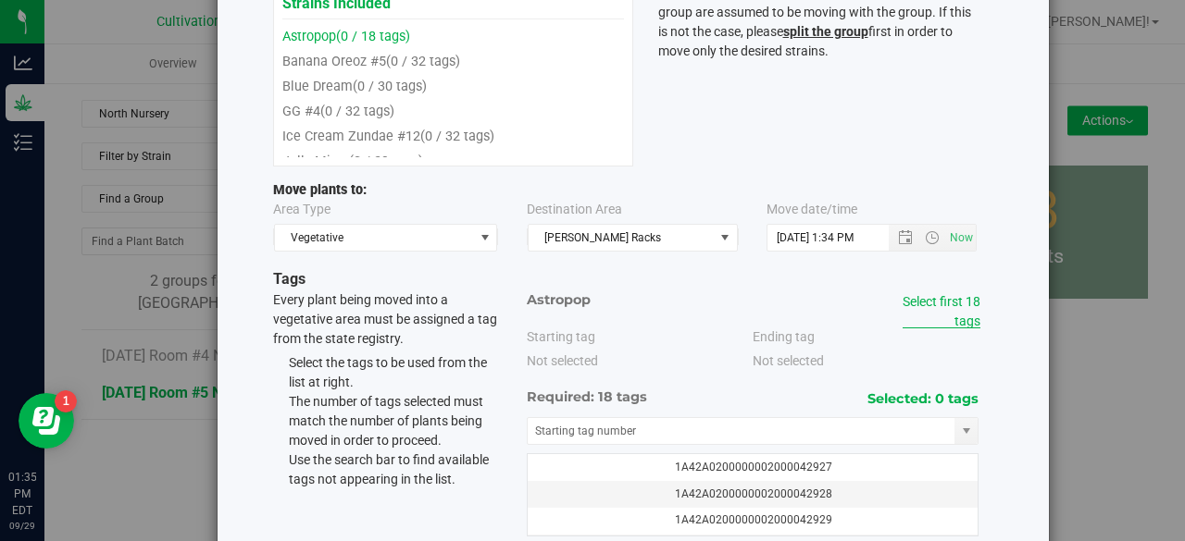
click at [927, 300] on link "Select first 18 tags" at bounding box center [941, 311] width 78 height 34
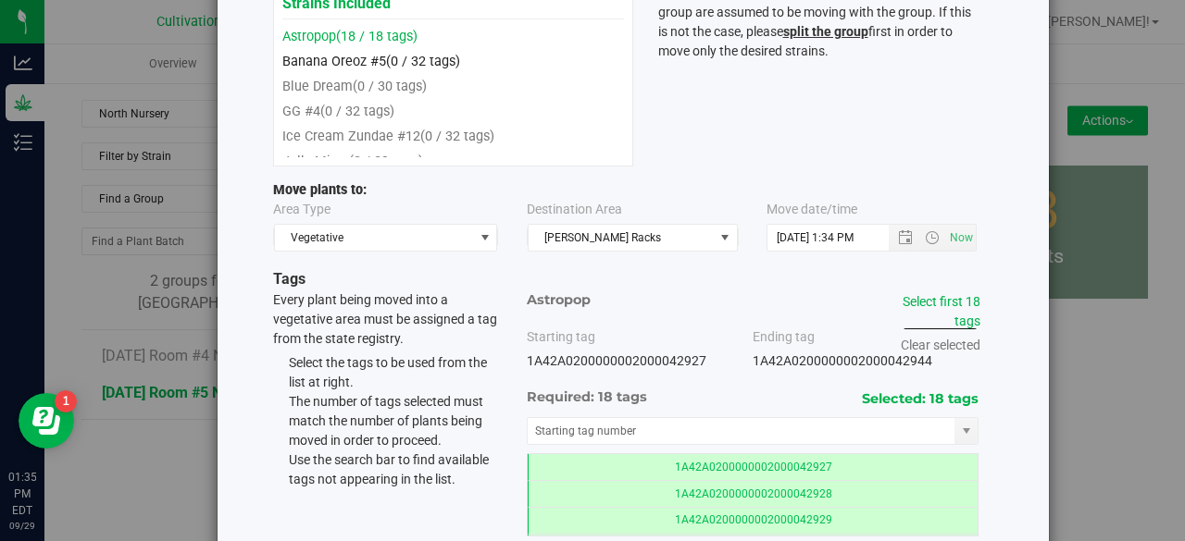
click at [391, 60] on span "(0 / 32 tags)" at bounding box center [423, 62] width 74 height 16
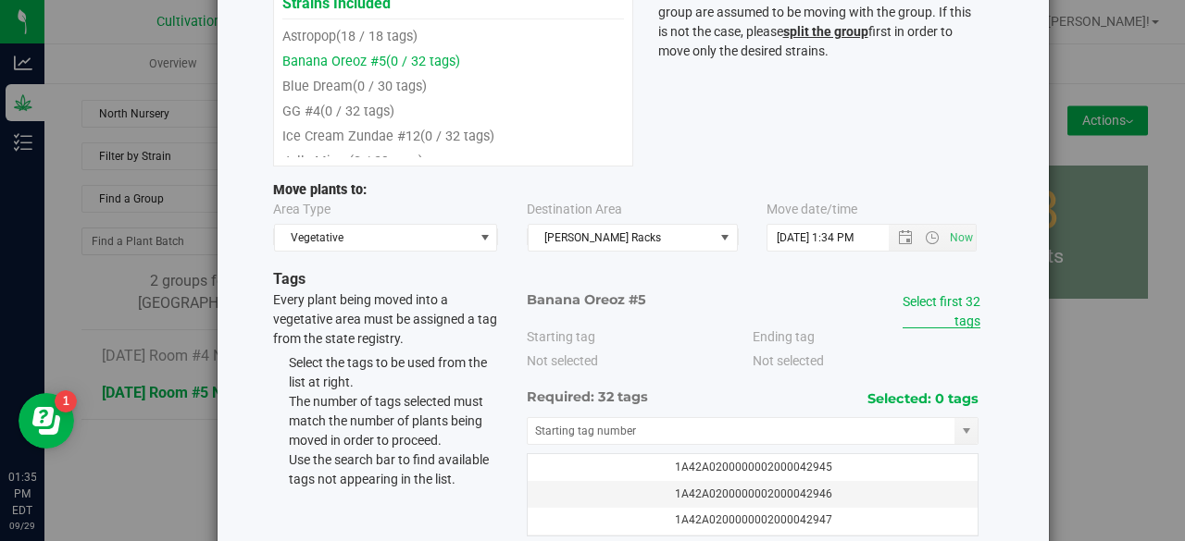
click at [955, 303] on link "Select first 32 tags" at bounding box center [941, 311] width 78 height 34
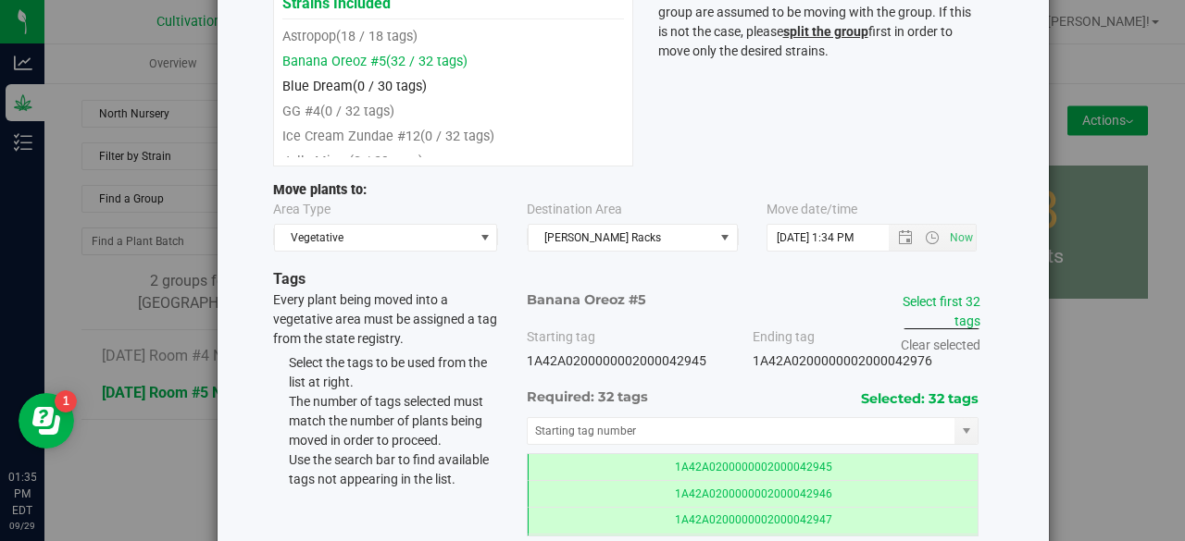
click at [326, 84] on link "Blue Dream (0 / 30 tags)" at bounding box center [354, 87] width 144 height 16
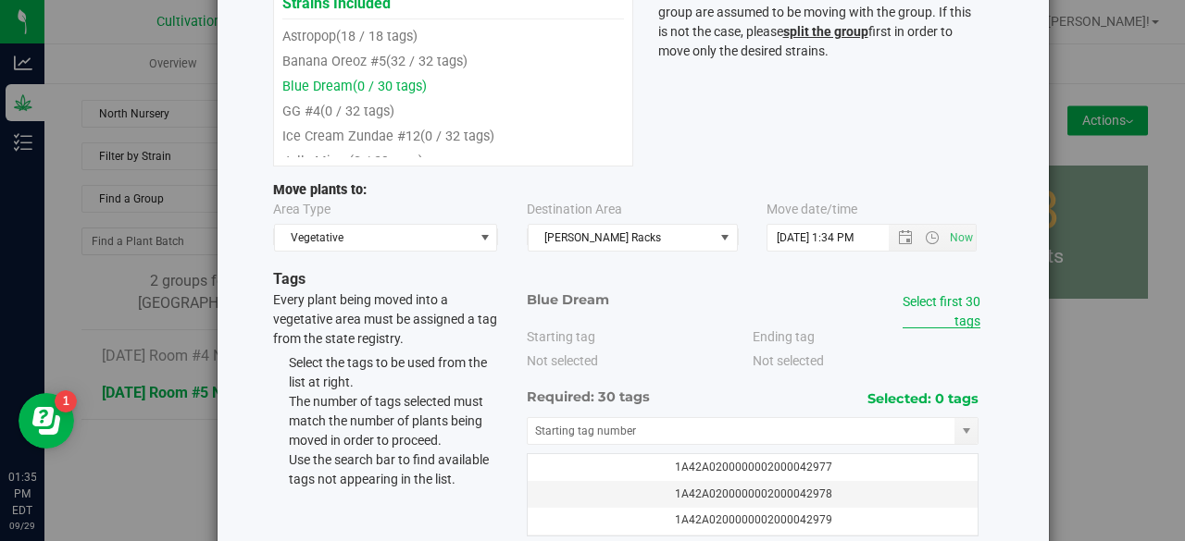
click at [952, 312] on div "Select first 30 tags" at bounding box center [928, 311] width 105 height 39
click at [948, 306] on div "Select first 30 tags" at bounding box center [928, 311] width 105 height 39
click at [936, 294] on link "Select first 30 tags" at bounding box center [941, 311] width 78 height 34
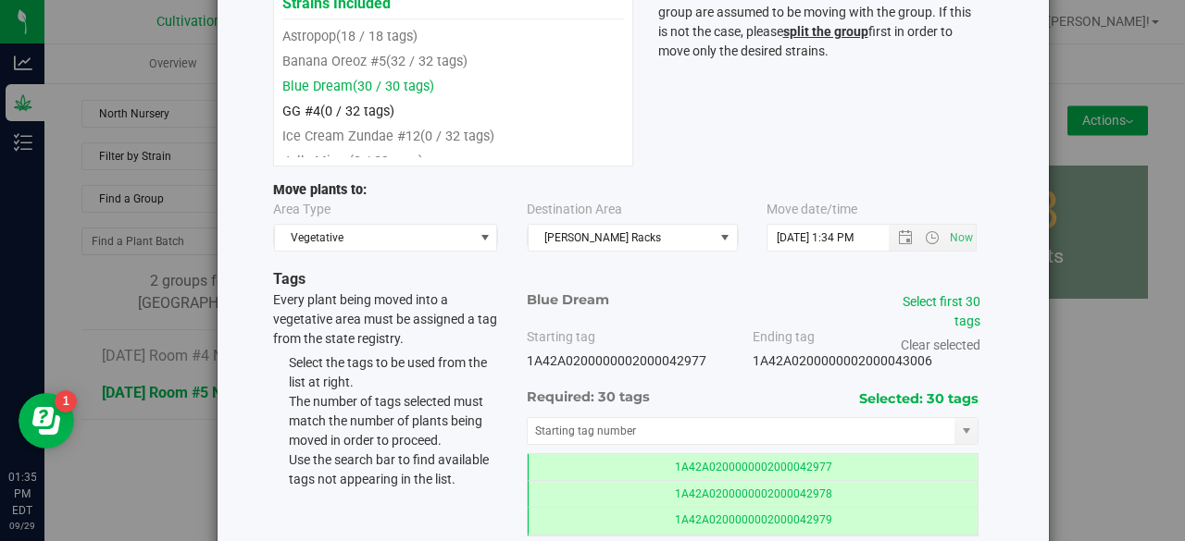
click at [344, 110] on span "(0 / 32 tags)" at bounding box center [357, 112] width 74 height 16
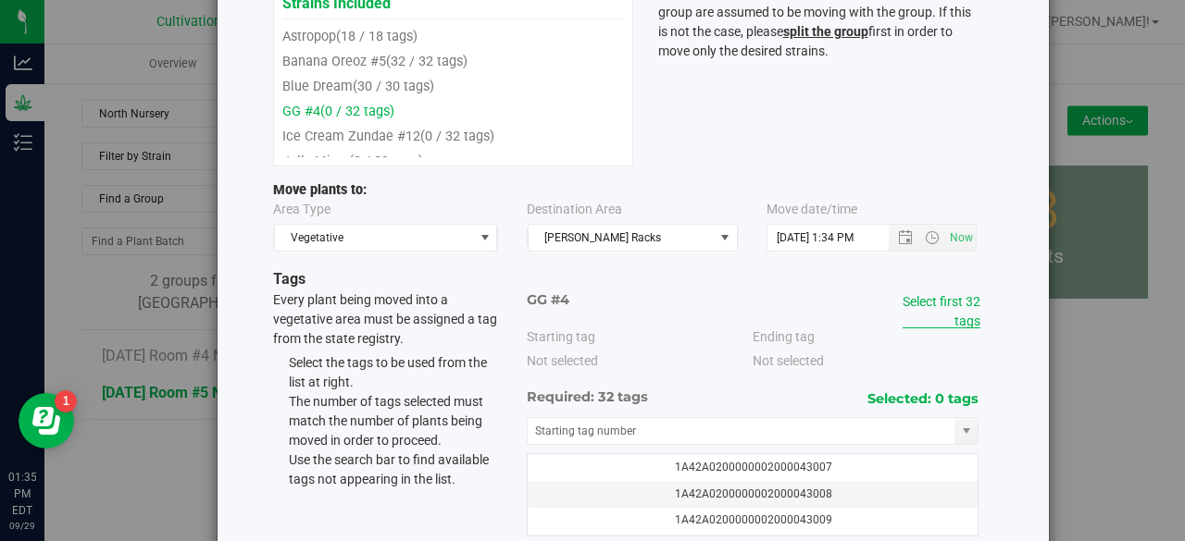
click at [931, 300] on link "Select first 32 tags" at bounding box center [941, 311] width 78 height 34
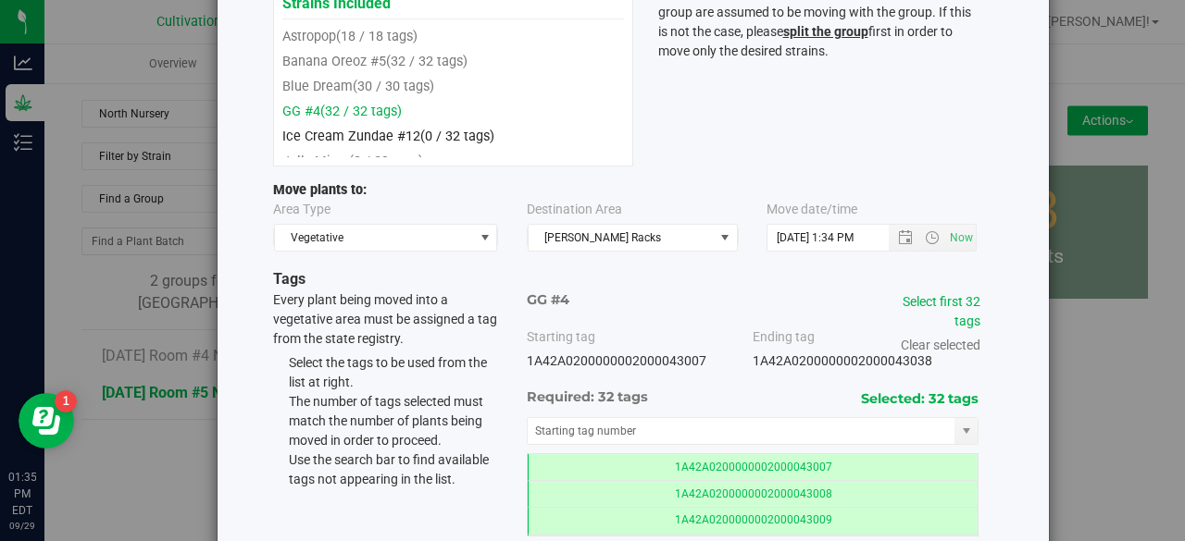
click at [424, 143] on span "(0 / 32 tags)" at bounding box center [457, 137] width 74 height 16
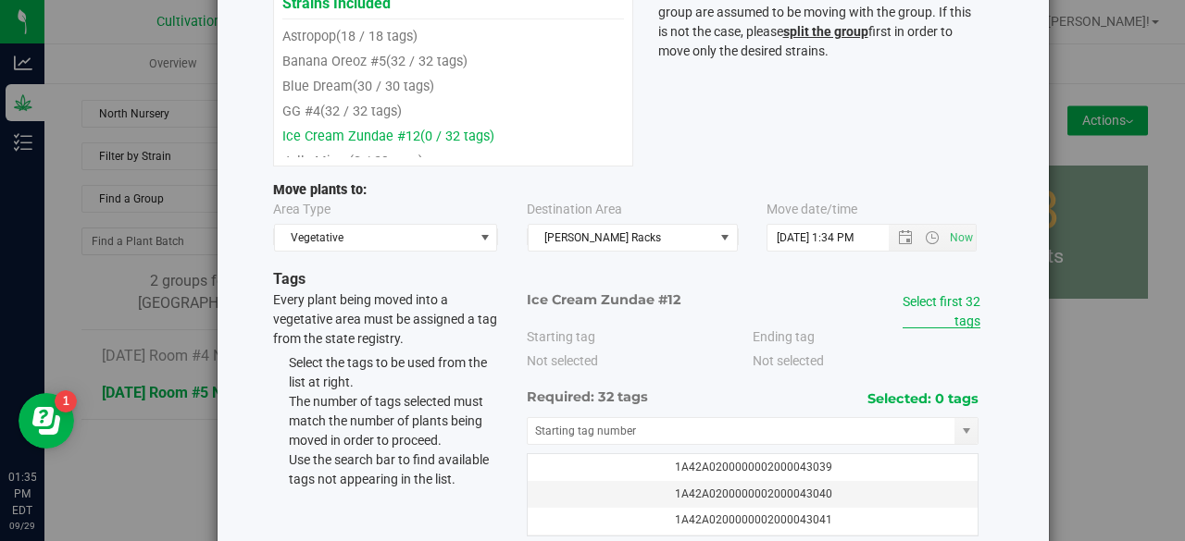
click at [944, 302] on link "Select first 32 tags" at bounding box center [941, 311] width 78 height 34
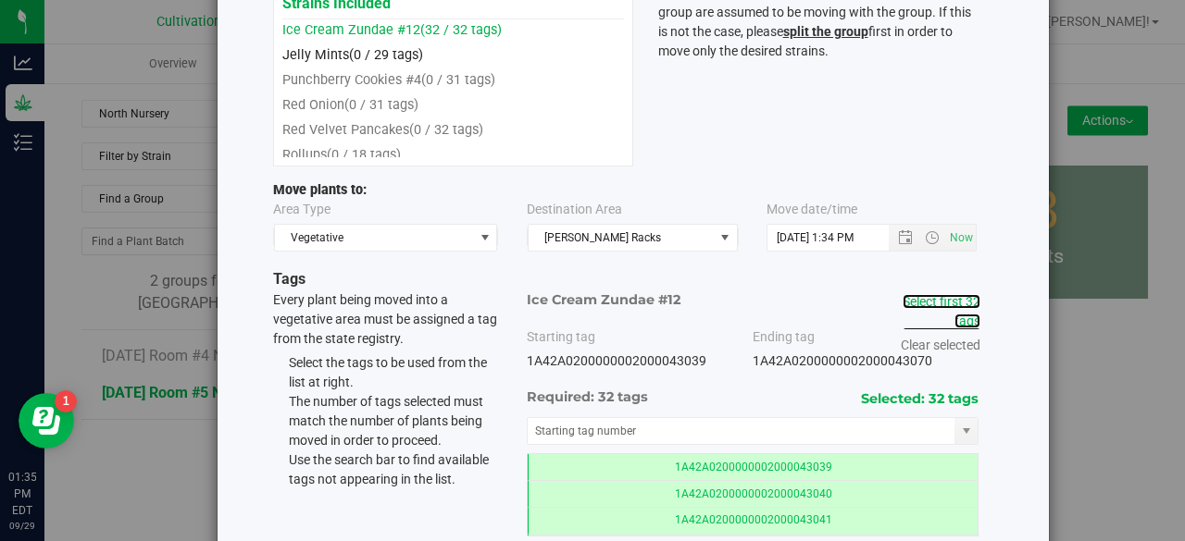
scroll to position [107, 0]
click at [389, 67] on li "Jelly Mints (0 / 29 tags)" at bounding box center [453, 54] width 342 height 25
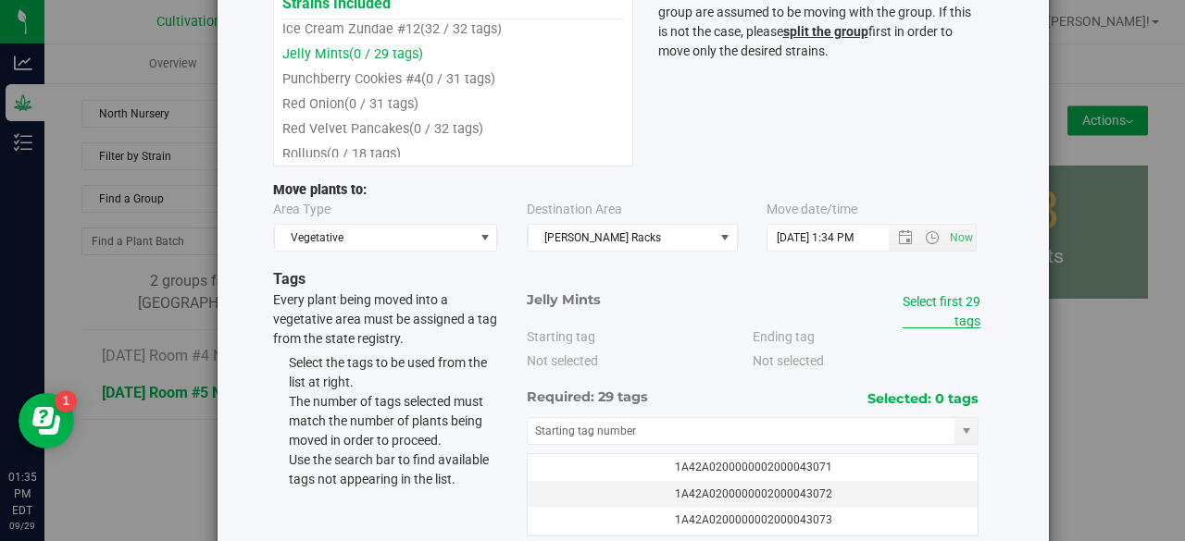
click at [953, 294] on link "Select first 29 tags" at bounding box center [941, 311] width 78 height 34
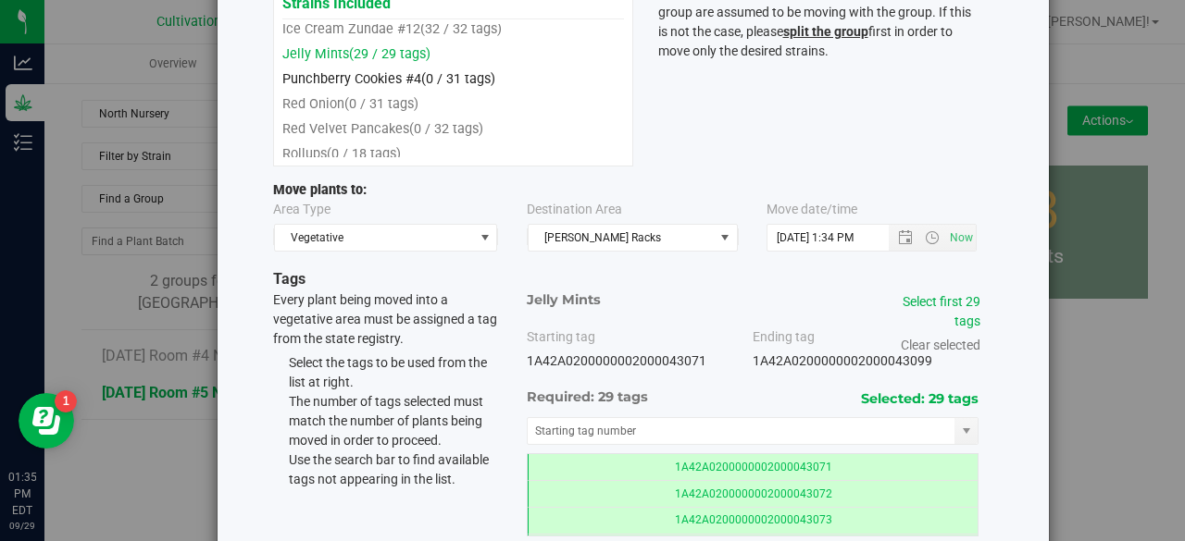
click at [421, 86] on span "(0 / 31 tags)" at bounding box center [458, 79] width 74 height 16
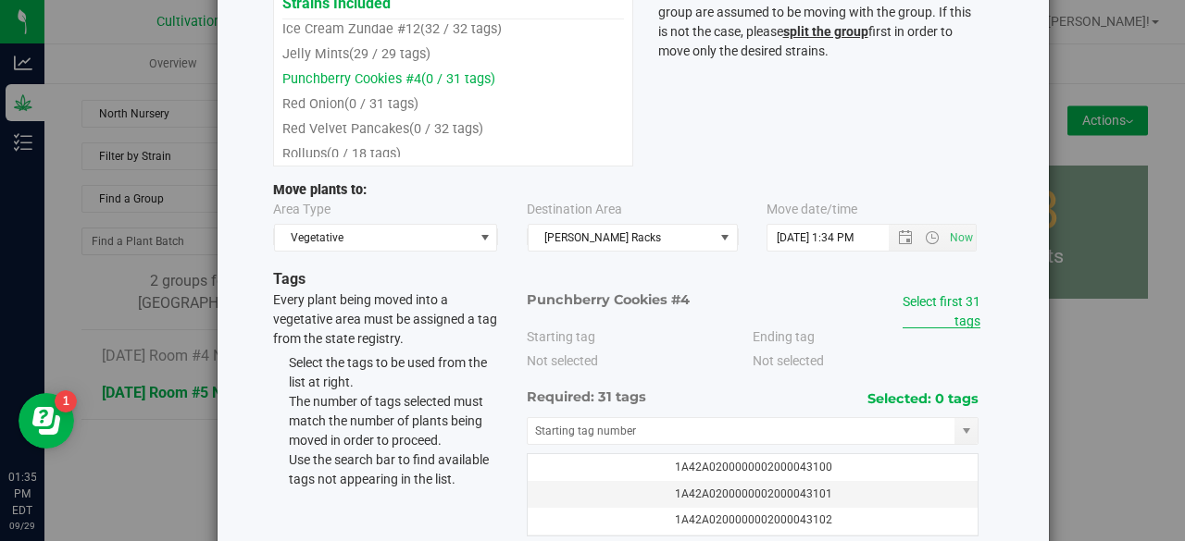
click at [921, 297] on link "Select first 31 tags" at bounding box center [941, 311] width 78 height 34
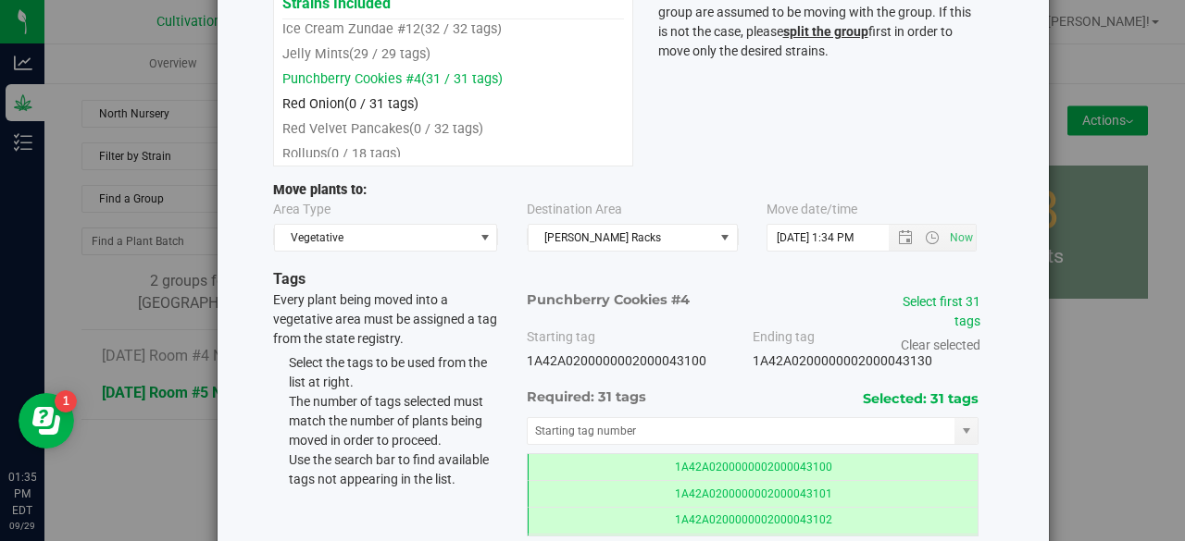
click at [328, 111] on link "Red Onion (0 / 31 tags)" at bounding box center [350, 104] width 136 height 16
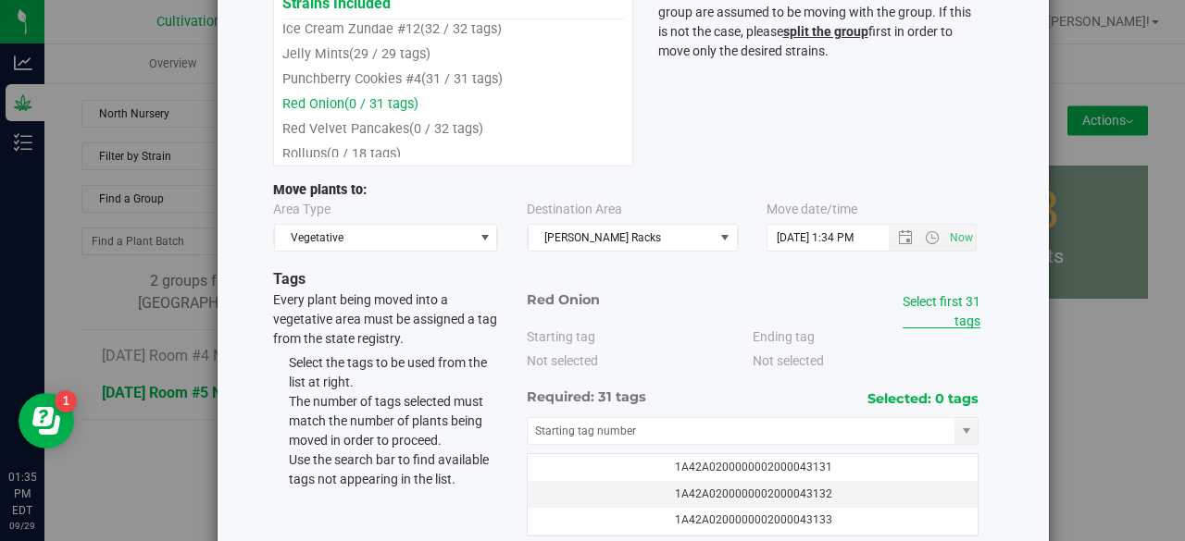
click at [933, 294] on link "Select first 31 tags" at bounding box center [941, 311] width 78 height 34
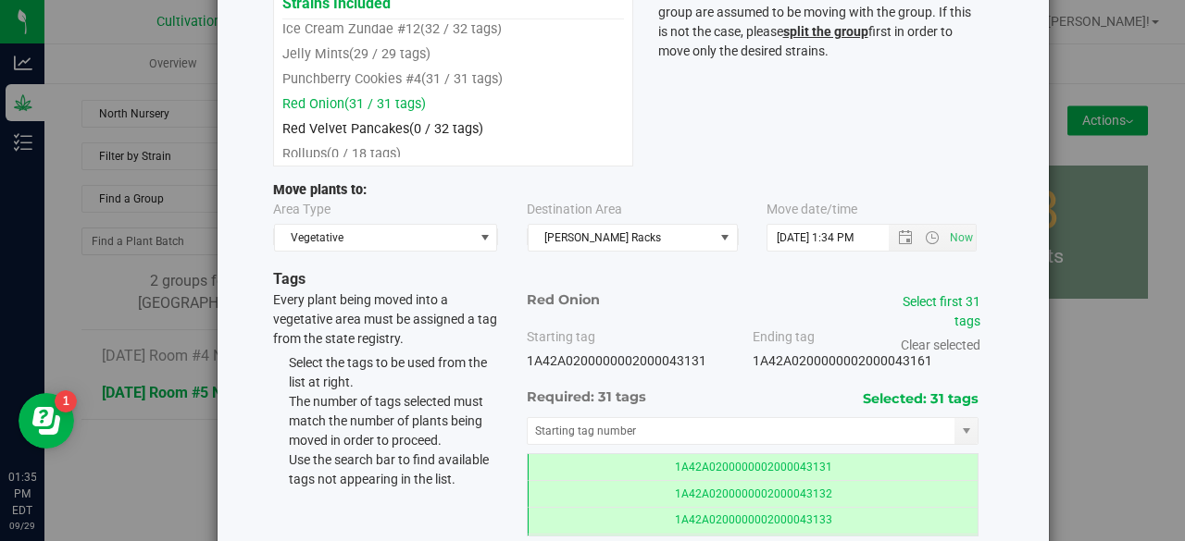
click at [398, 125] on link "Red Velvet Pancakes (0 / 32 tags)" at bounding box center [382, 129] width 201 height 16
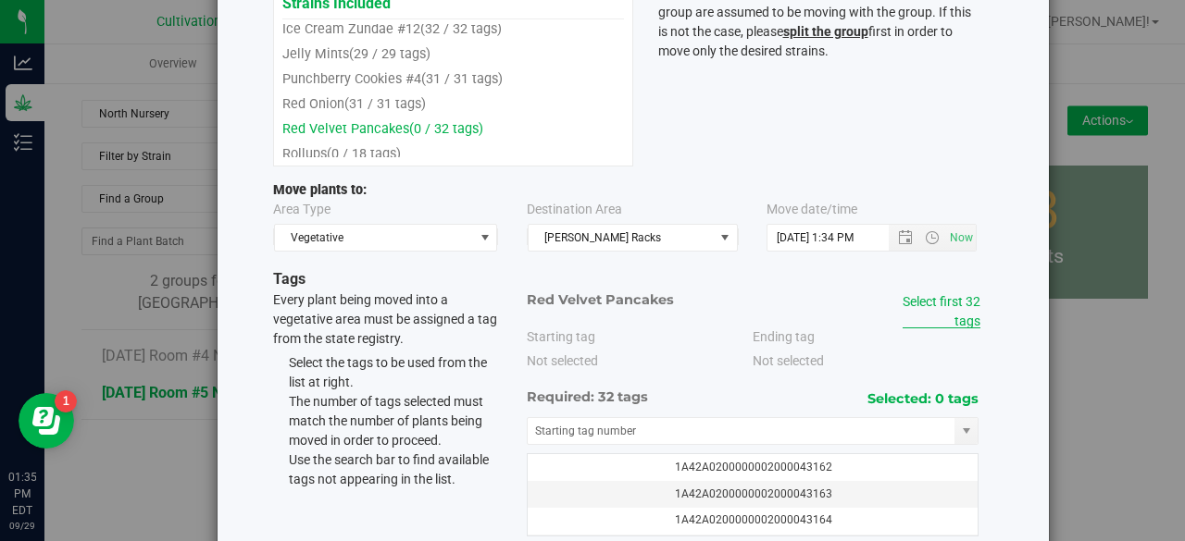
click at [922, 301] on link "Select first 32 tags" at bounding box center [941, 311] width 78 height 34
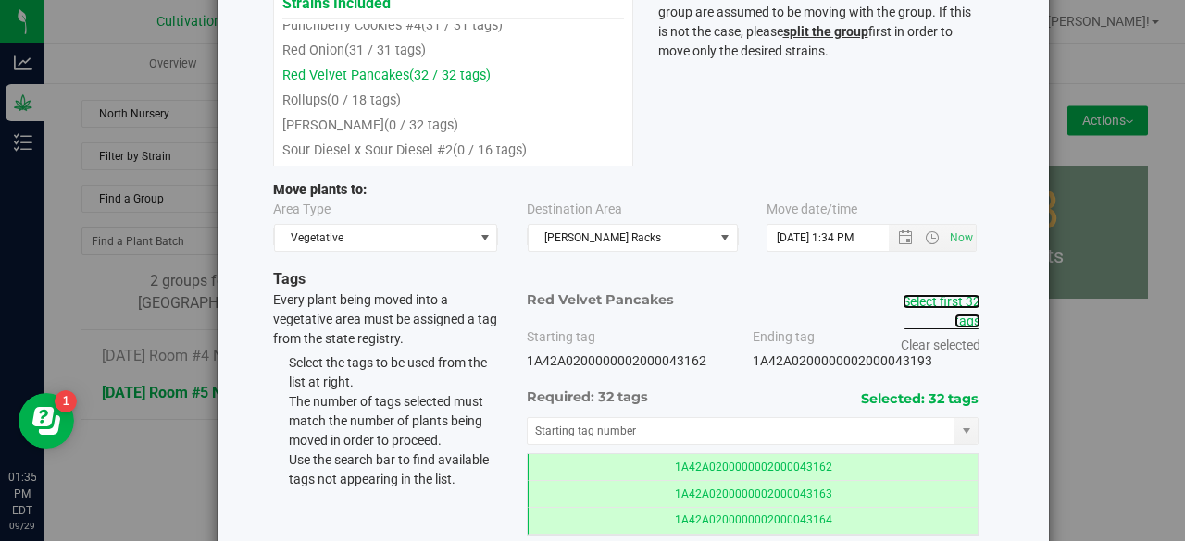
scroll to position [169, 0]
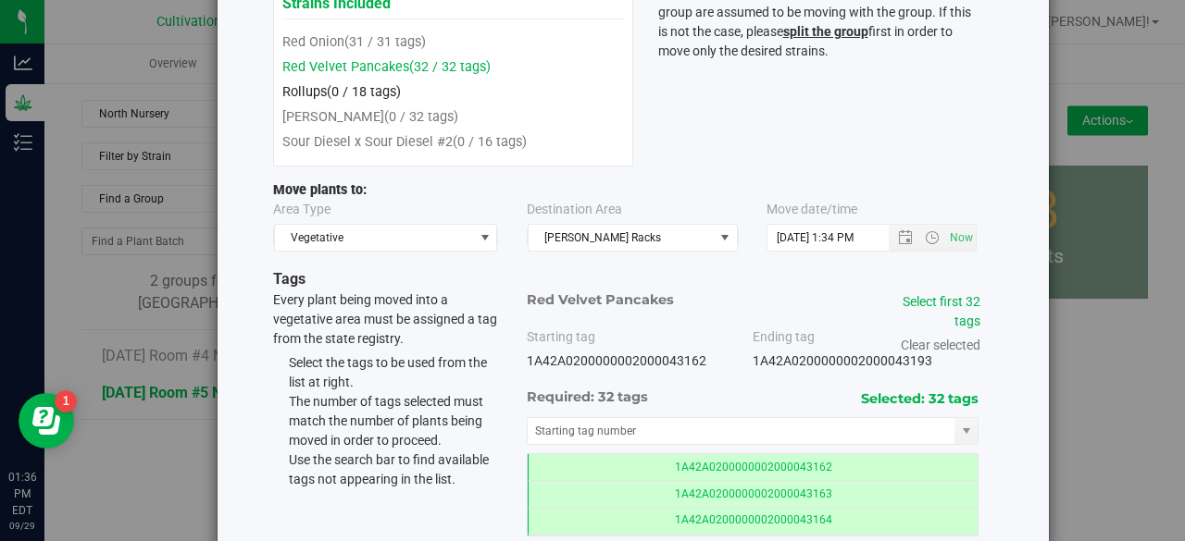
click at [392, 95] on span "(0 / 18 tags)" at bounding box center [364, 92] width 74 height 16
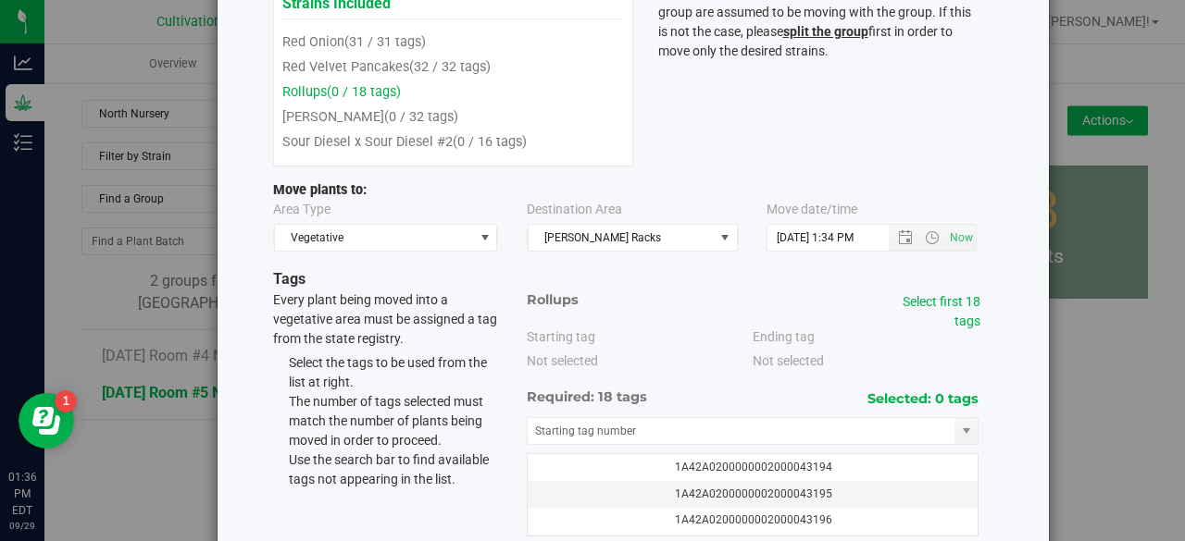
click at [976, 295] on div "Rollups Starting tag Not selected Ending tag" at bounding box center [753, 414] width 480 height 246
click at [950, 294] on link "Select first 18 tags" at bounding box center [941, 311] width 78 height 34
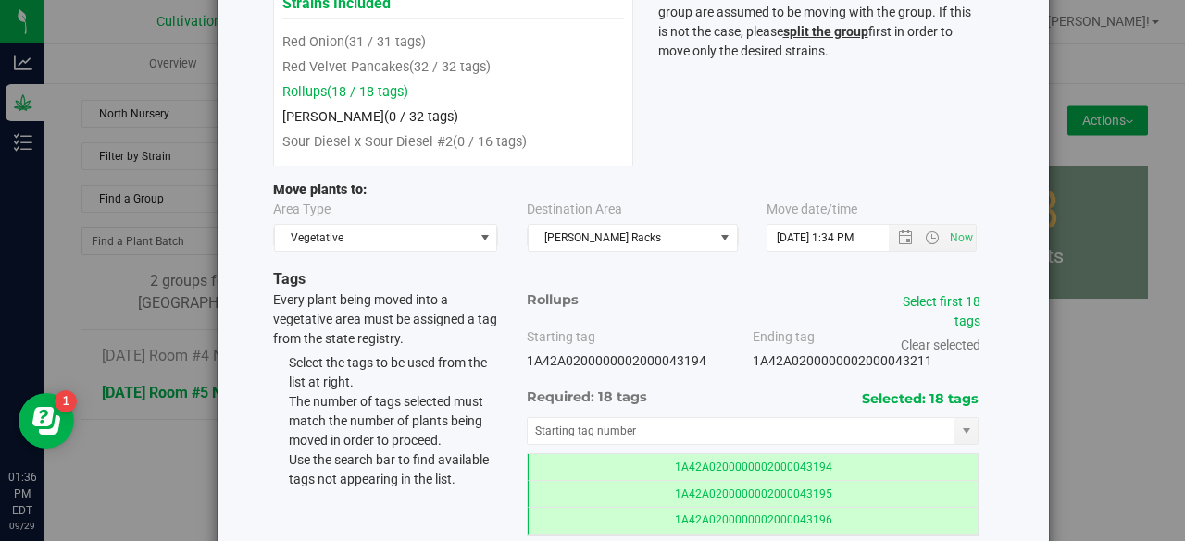
click at [384, 125] on span "(0 / 32 tags)" at bounding box center [421, 117] width 74 height 16
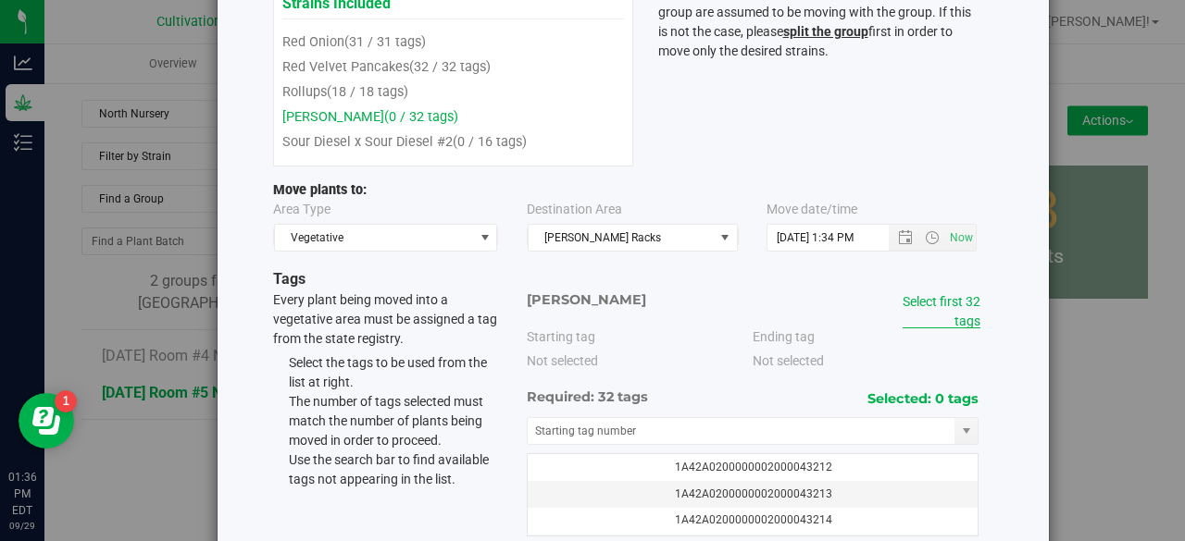
click at [947, 301] on link "Select first 32 tags" at bounding box center [941, 311] width 78 height 34
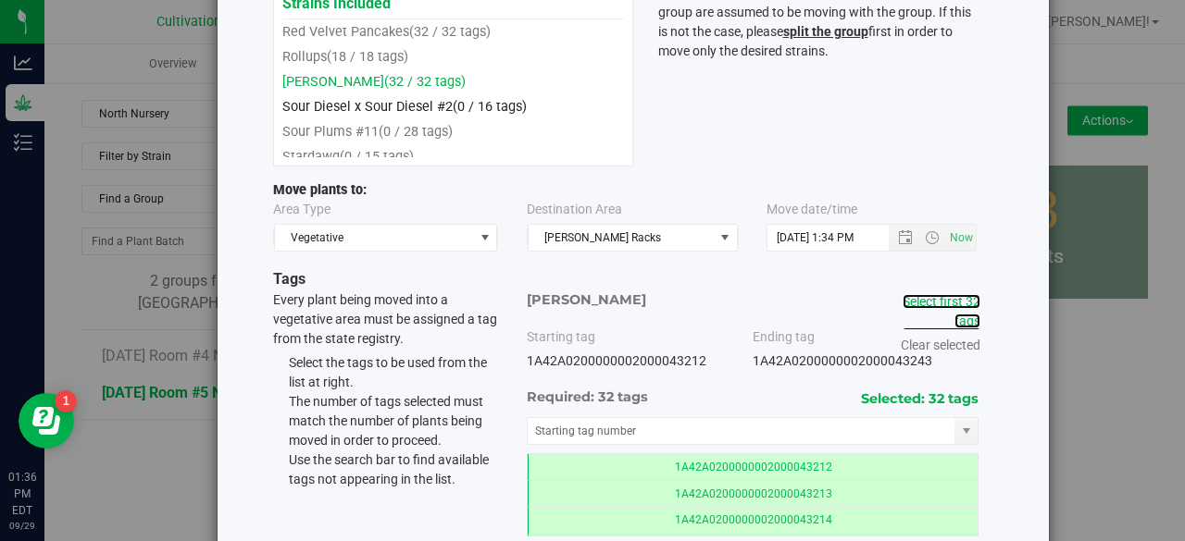
scroll to position [204, 0]
click at [489, 106] on span "(0 / 16 tags)" at bounding box center [490, 108] width 74 height 16
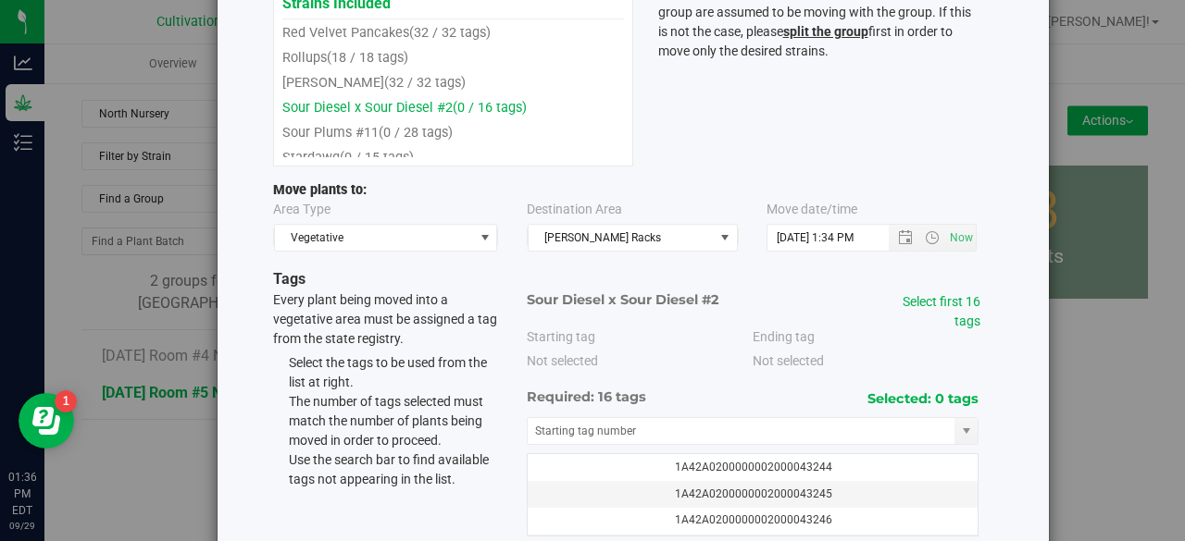
click at [946, 310] on div "Select first 16 tags" at bounding box center [928, 311] width 105 height 39
click at [938, 301] on link "Select first 16 tags" at bounding box center [941, 311] width 78 height 34
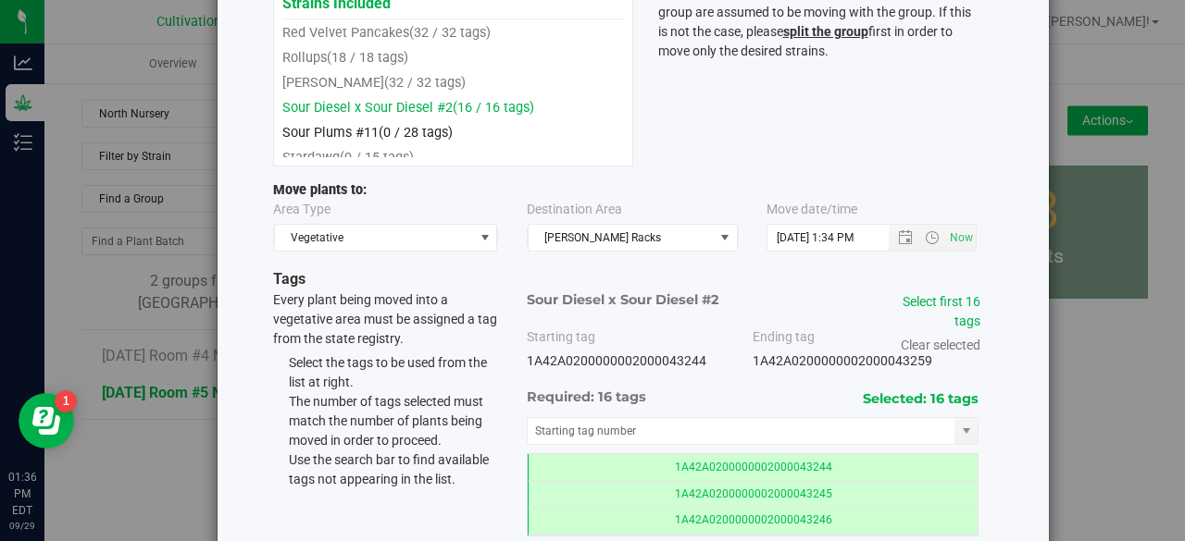
click at [379, 138] on span "(0 / 28 tags)" at bounding box center [416, 133] width 74 height 16
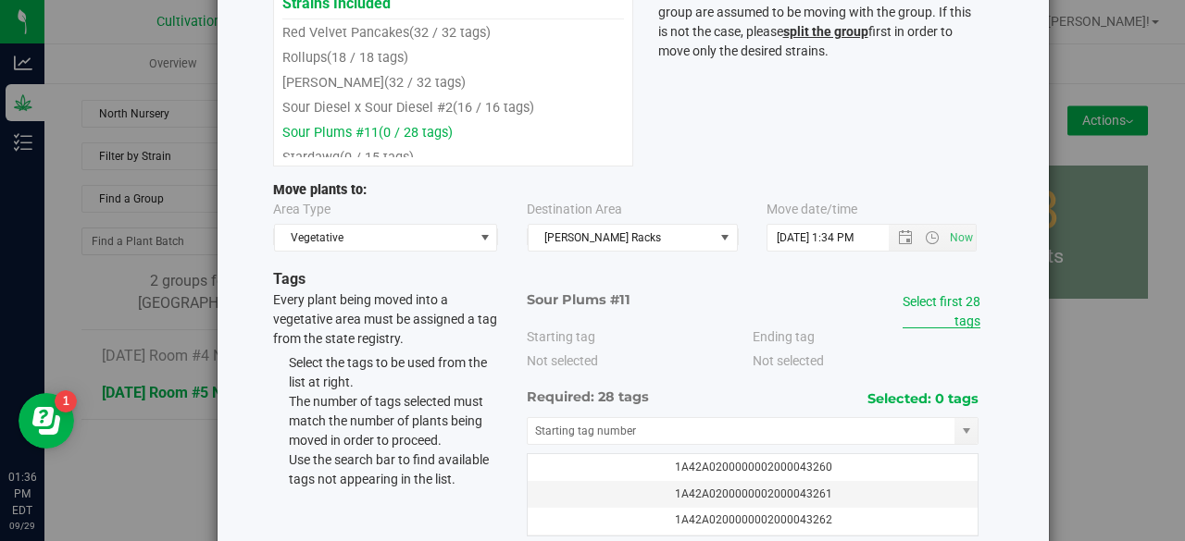
click at [951, 298] on link "Select first 28 tags" at bounding box center [941, 311] width 78 height 34
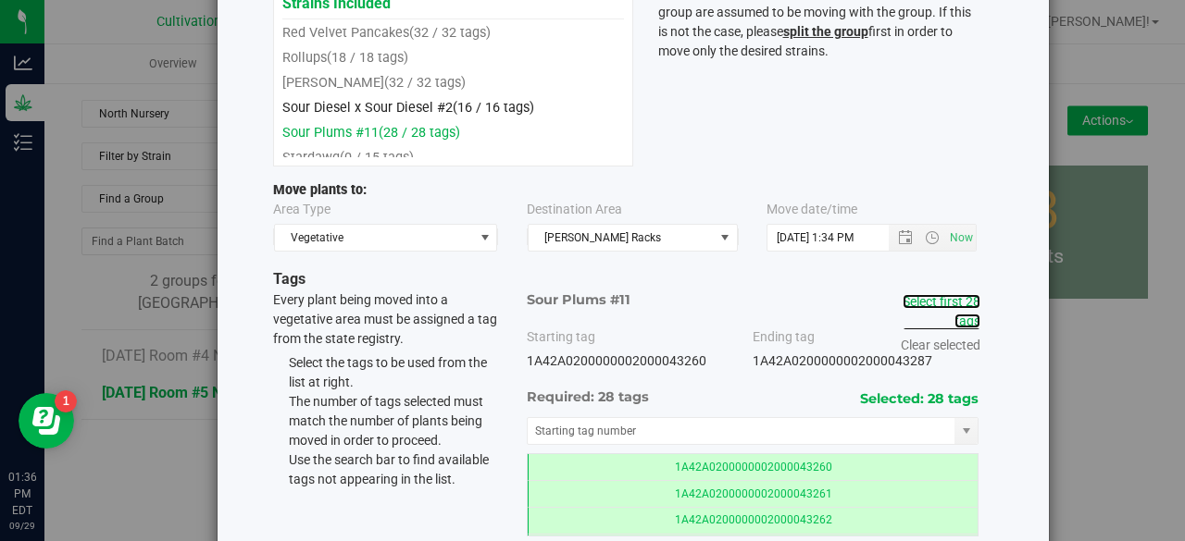
scroll to position [251, 0]
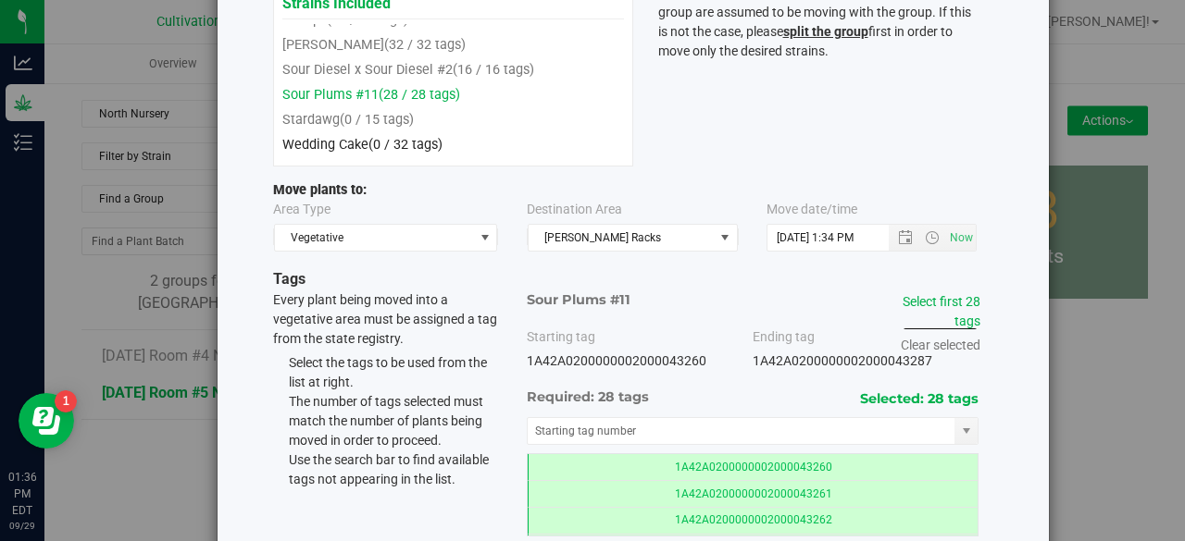
click at [367, 132] on li "Wedding Cake (0 / 32 tags)" at bounding box center [453, 144] width 342 height 25
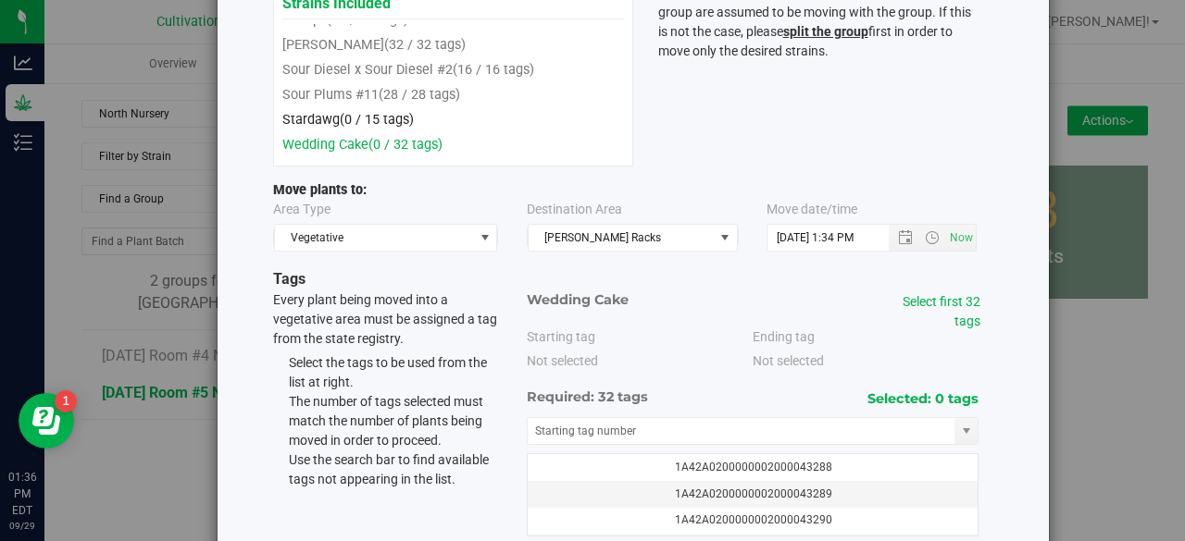
click at [344, 112] on span "(0 / 15 tags)" at bounding box center [377, 120] width 74 height 16
click at [943, 299] on link "Select first 15 tags" at bounding box center [941, 311] width 78 height 34
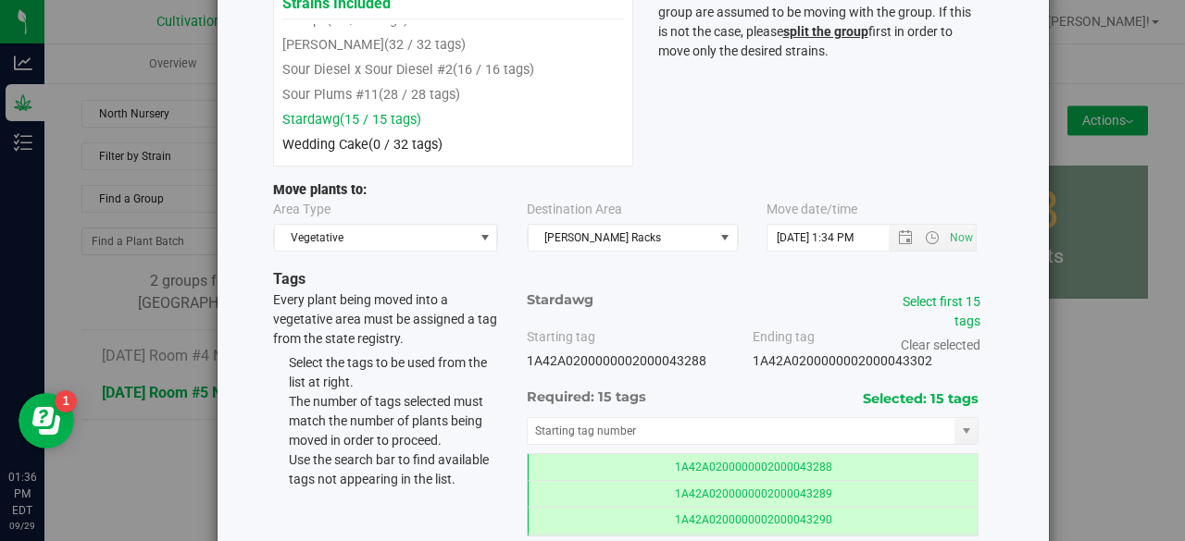
click at [368, 147] on span "(0 / 32 tags)" at bounding box center [405, 145] width 74 height 16
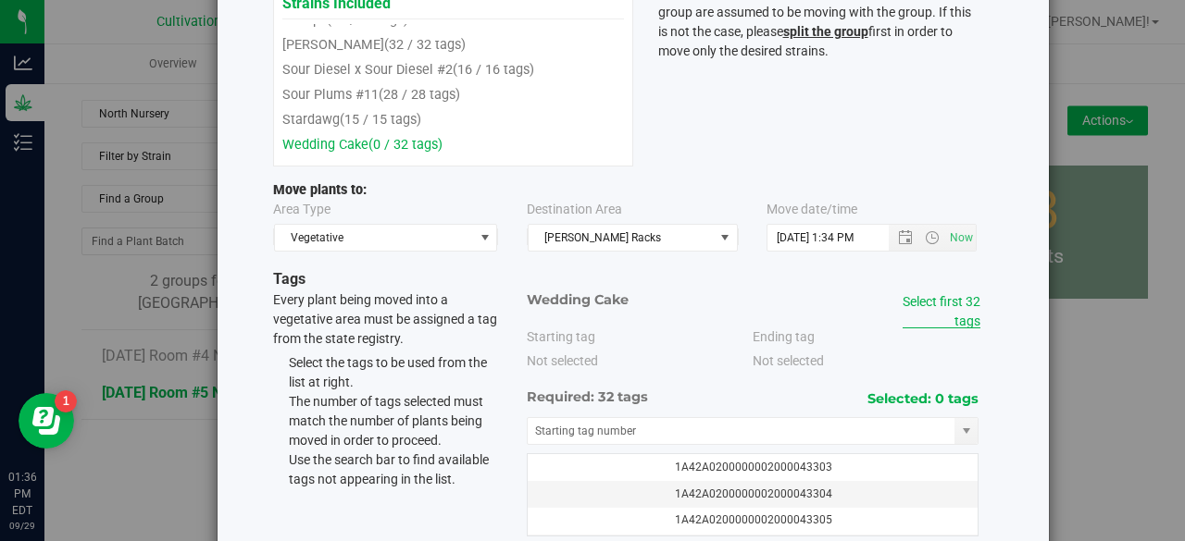
click at [902, 294] on link "Select first 32 tags" at bounding box center [941, 311] width 78 height 34
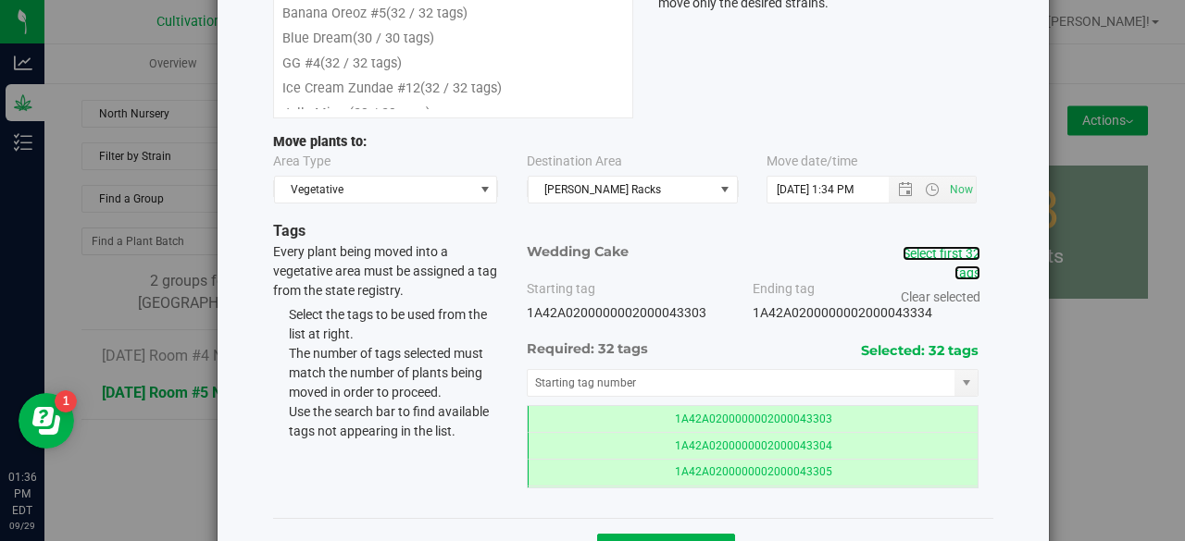
scroll to position [333, 0]
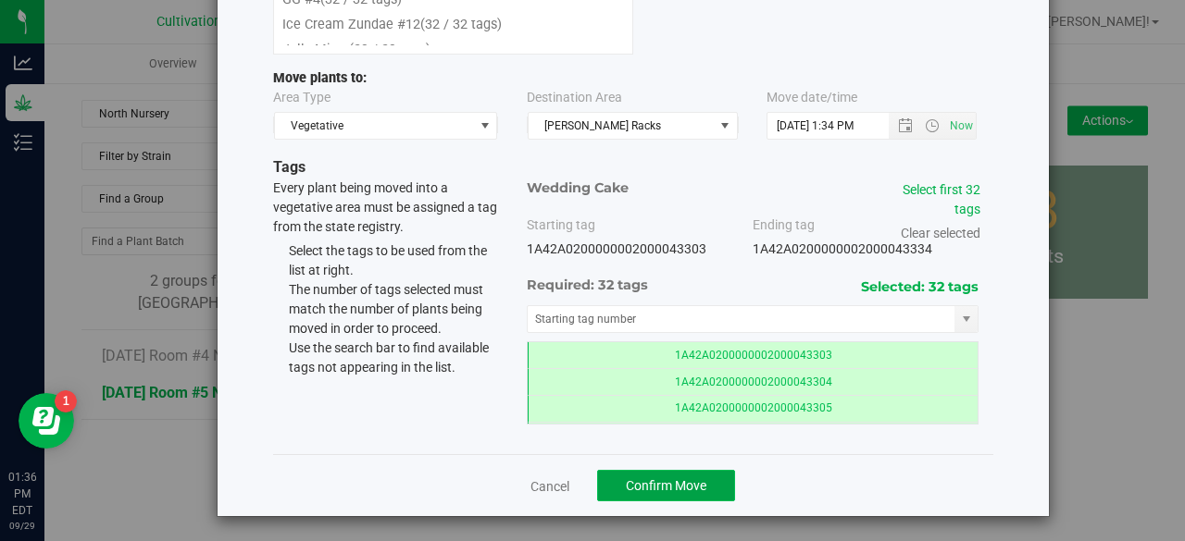
click at [670, 483] on span "Confirm Move" at bounding box center [666, 486] width 81 height 15
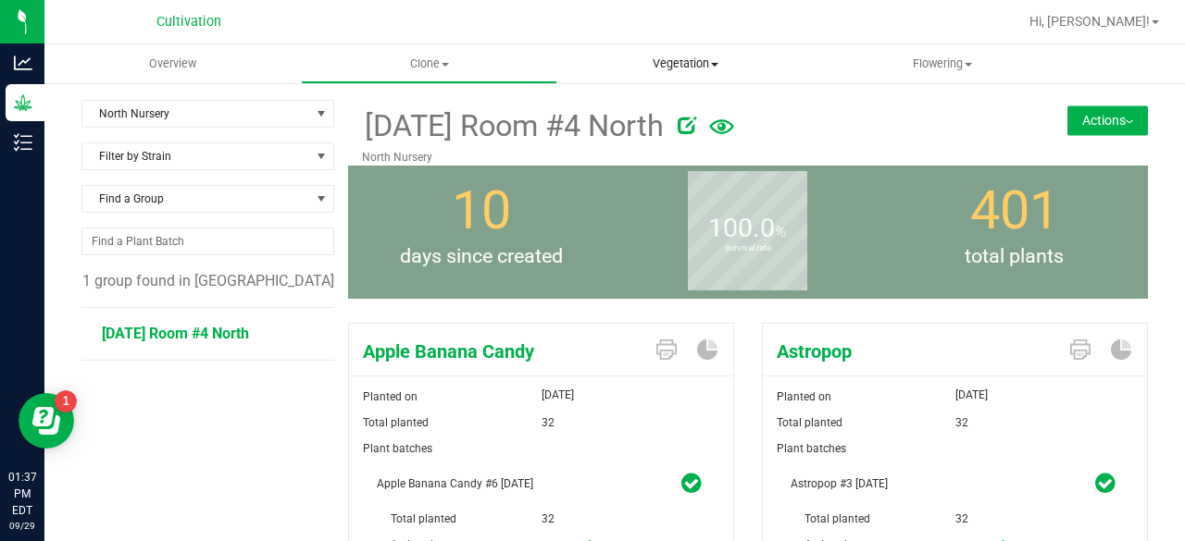
click at [705, 60] on span "Vegetation" at bounding box center [685, 64] width 255 height 17
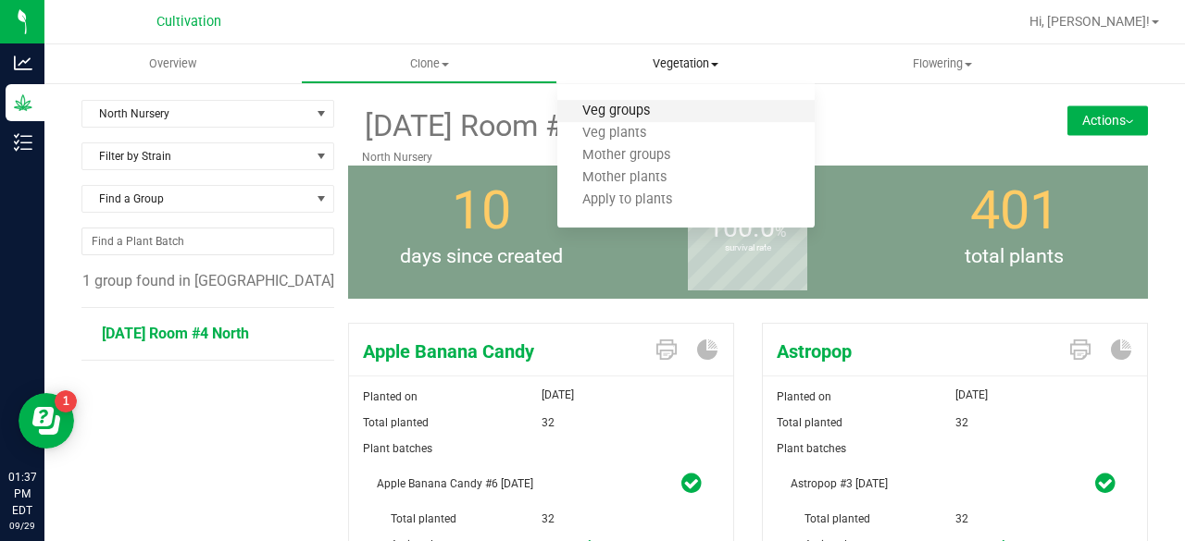
click at [653, 110] on span "Veg groups" at bounding box center [616, 112] width 118 height 16
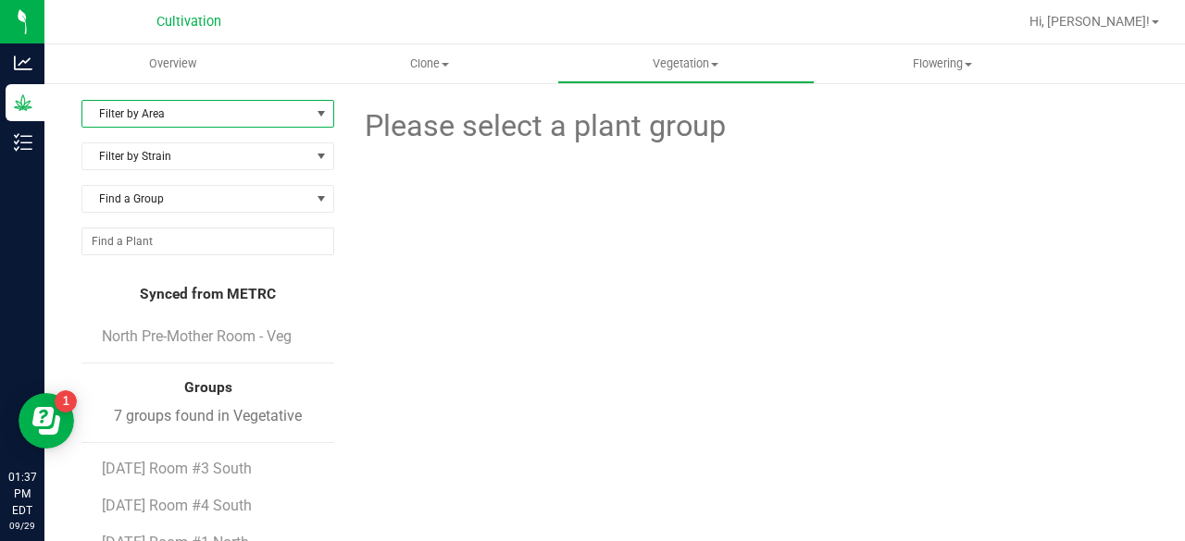
click at [292, 107] on span "Filter by Area" at bounding box center [196, 114] width 228 height 26
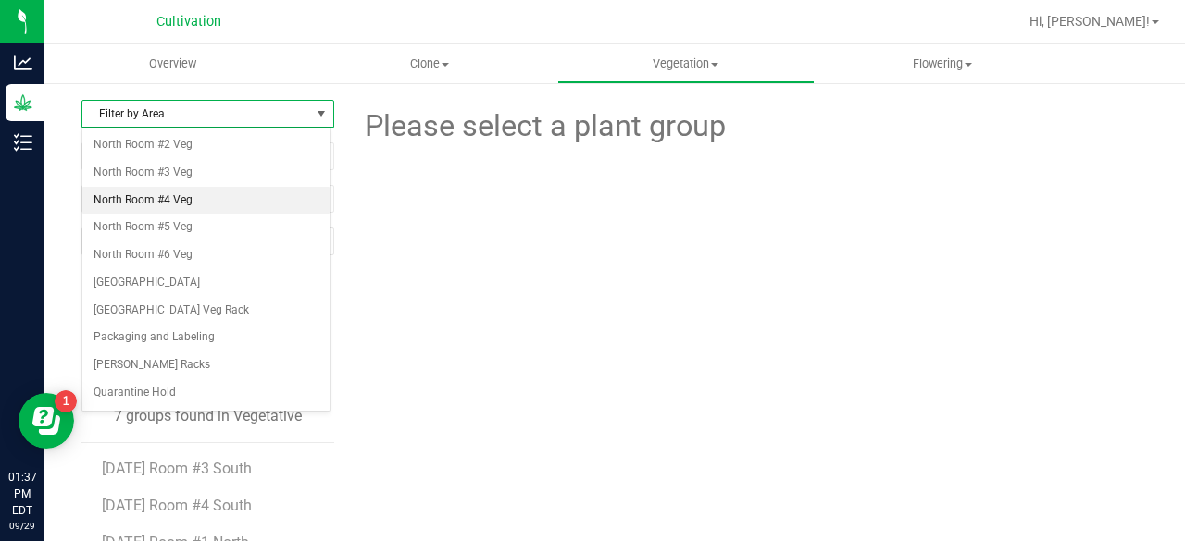
scroll to position [111, 0]
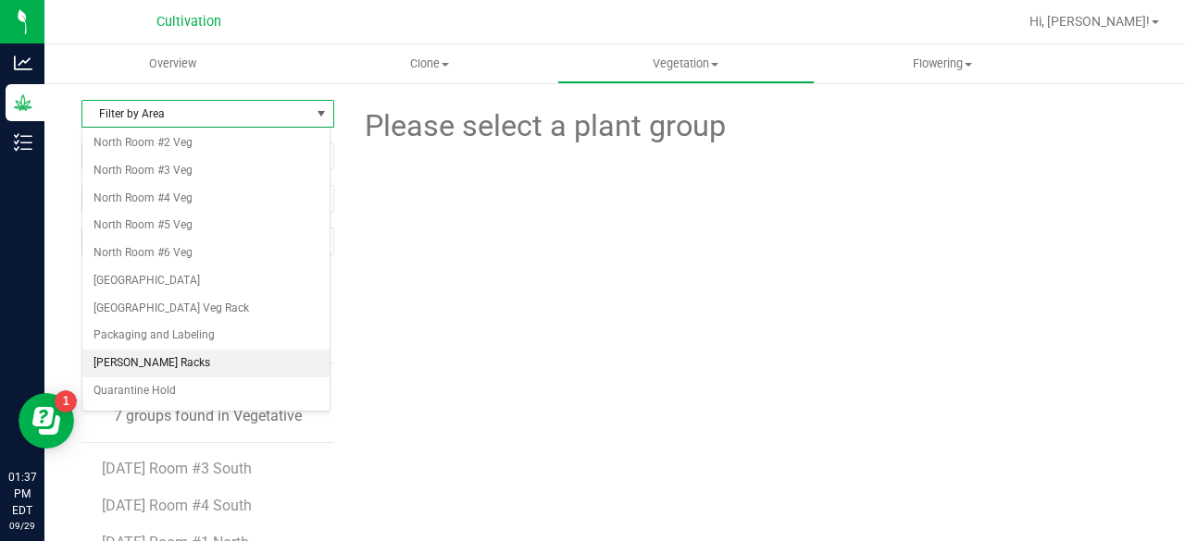
click at [141, 359] on li "[PERSON_NAME] Racks" at bounding box center [205, 364] width 247 height 28
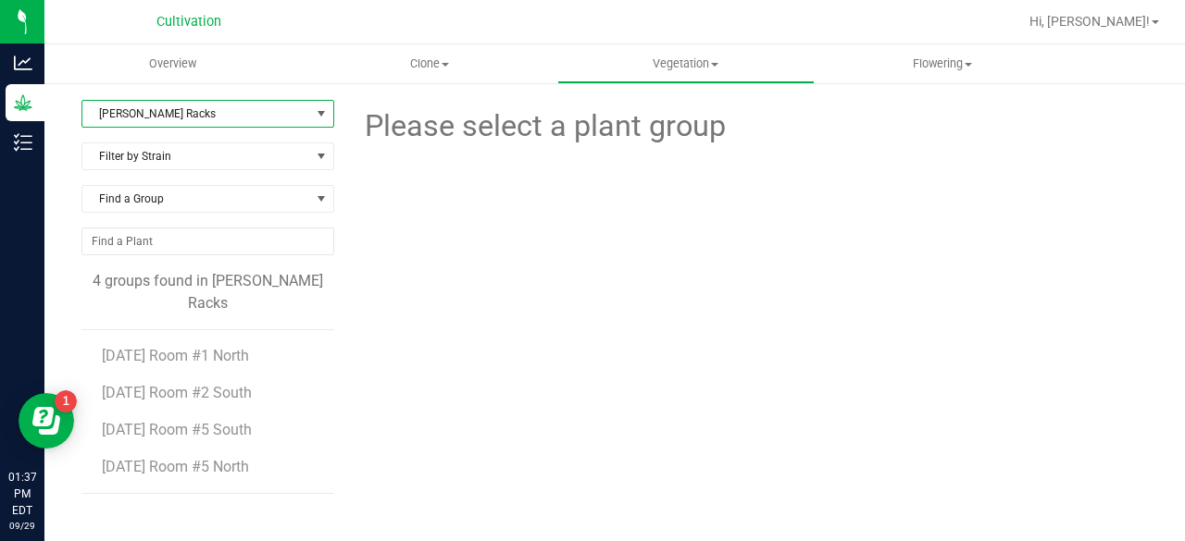
click at [564, 381] on div "Please select a plant group" at bounding box center [748, 377] width 800 height 555
